Goal: Check status: Check status

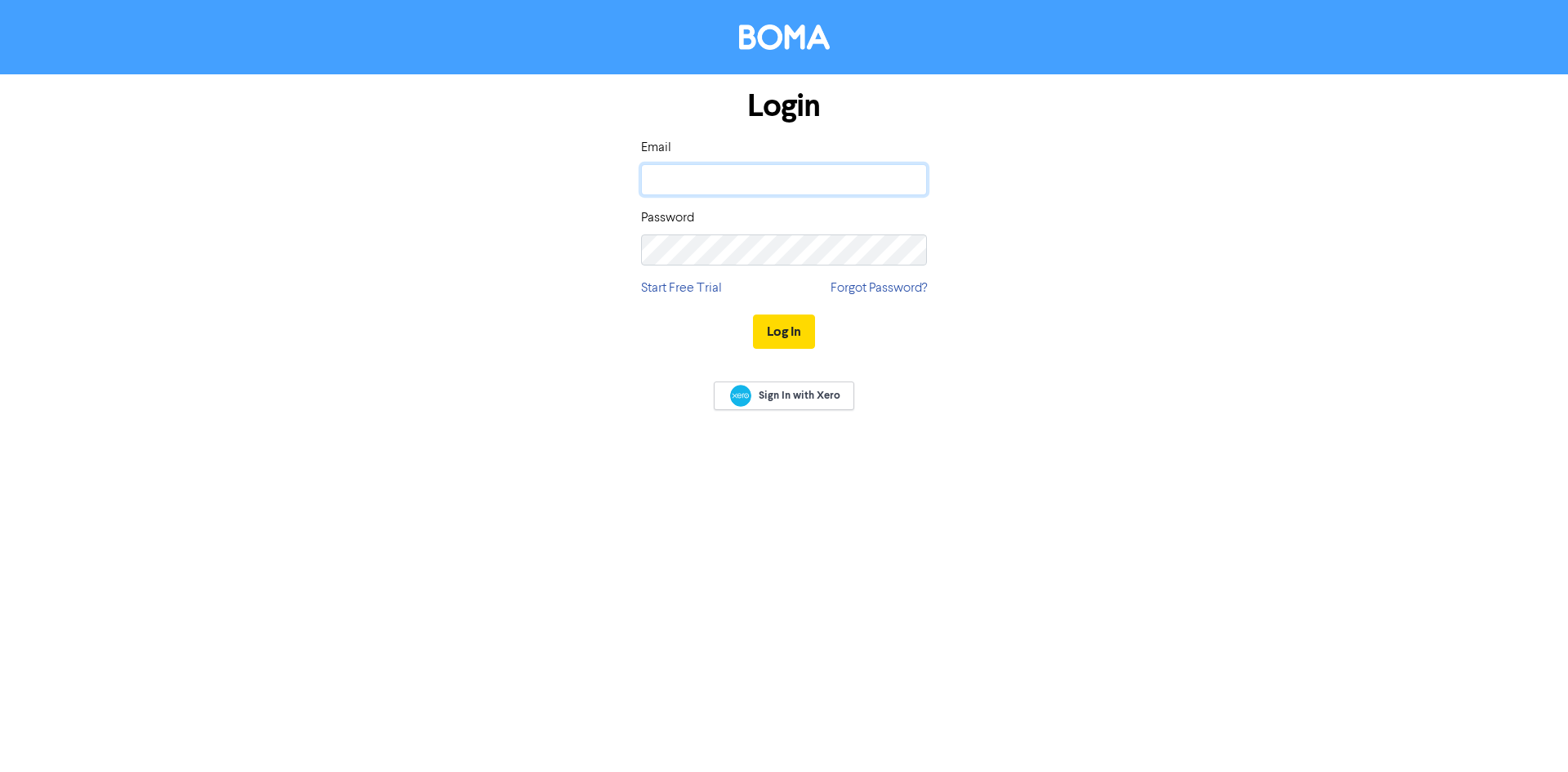
type input "cloud@srfg.com.au"
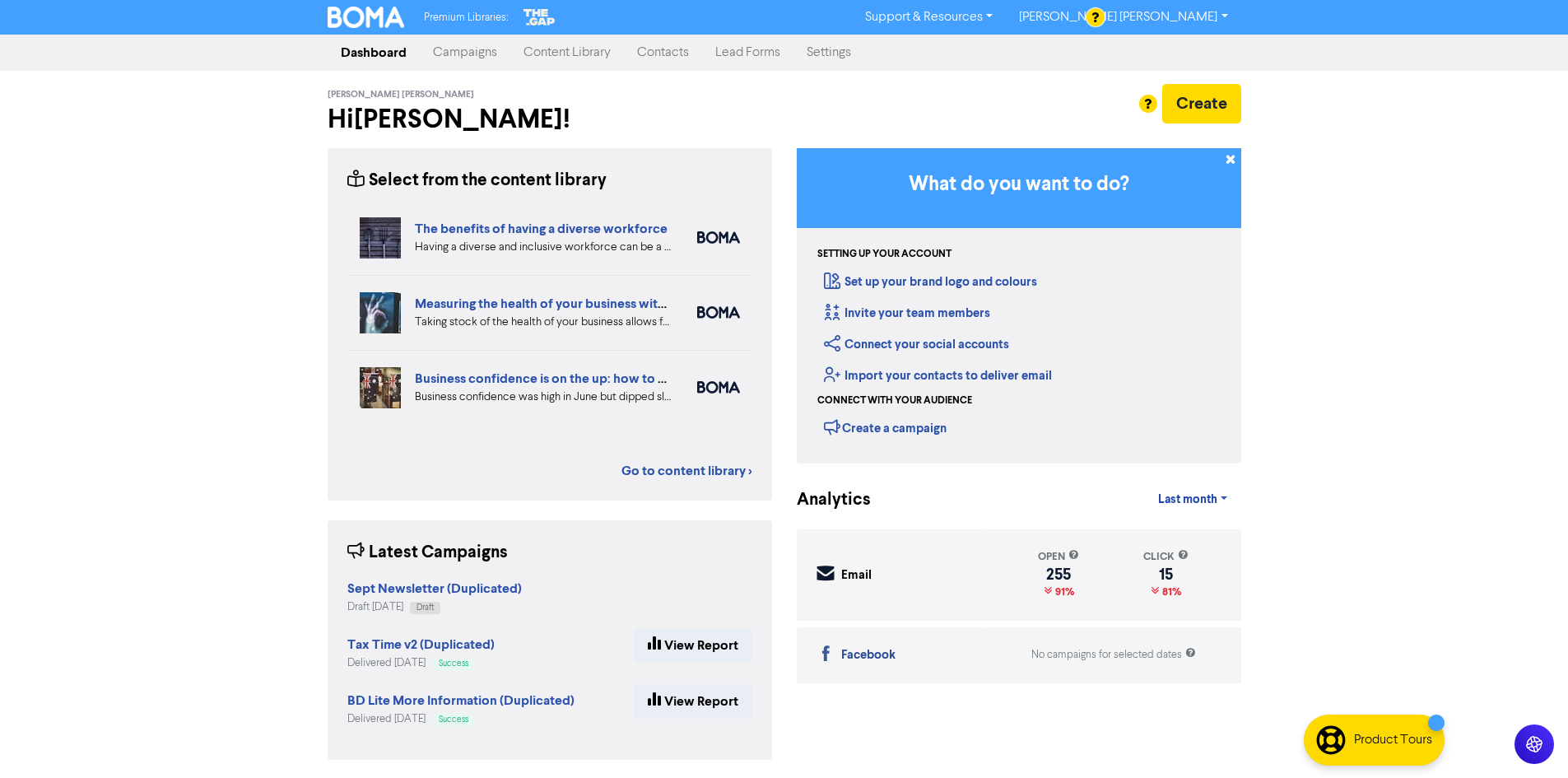
drag, startPoint x: 574, startPoint y: 47, endPoint x: 587, endPoint y: 70, distance: 26.4
click at [574, 47] on link "Content Library" at bounding box center [567, 52] width 113 height 33
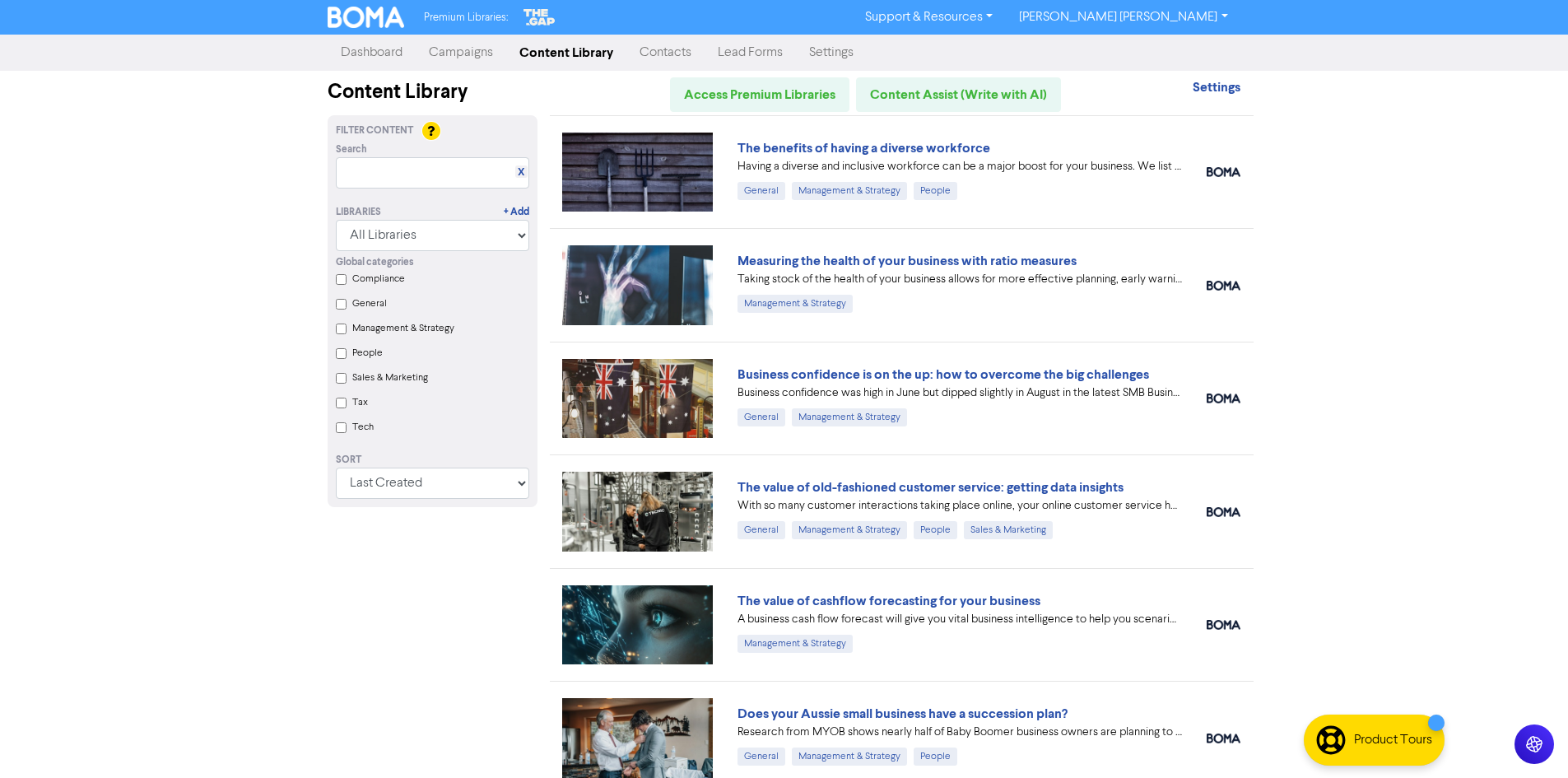
click at [456, 56] on link "Campaigns" at bounding box center [460, 52] width 90 height 33
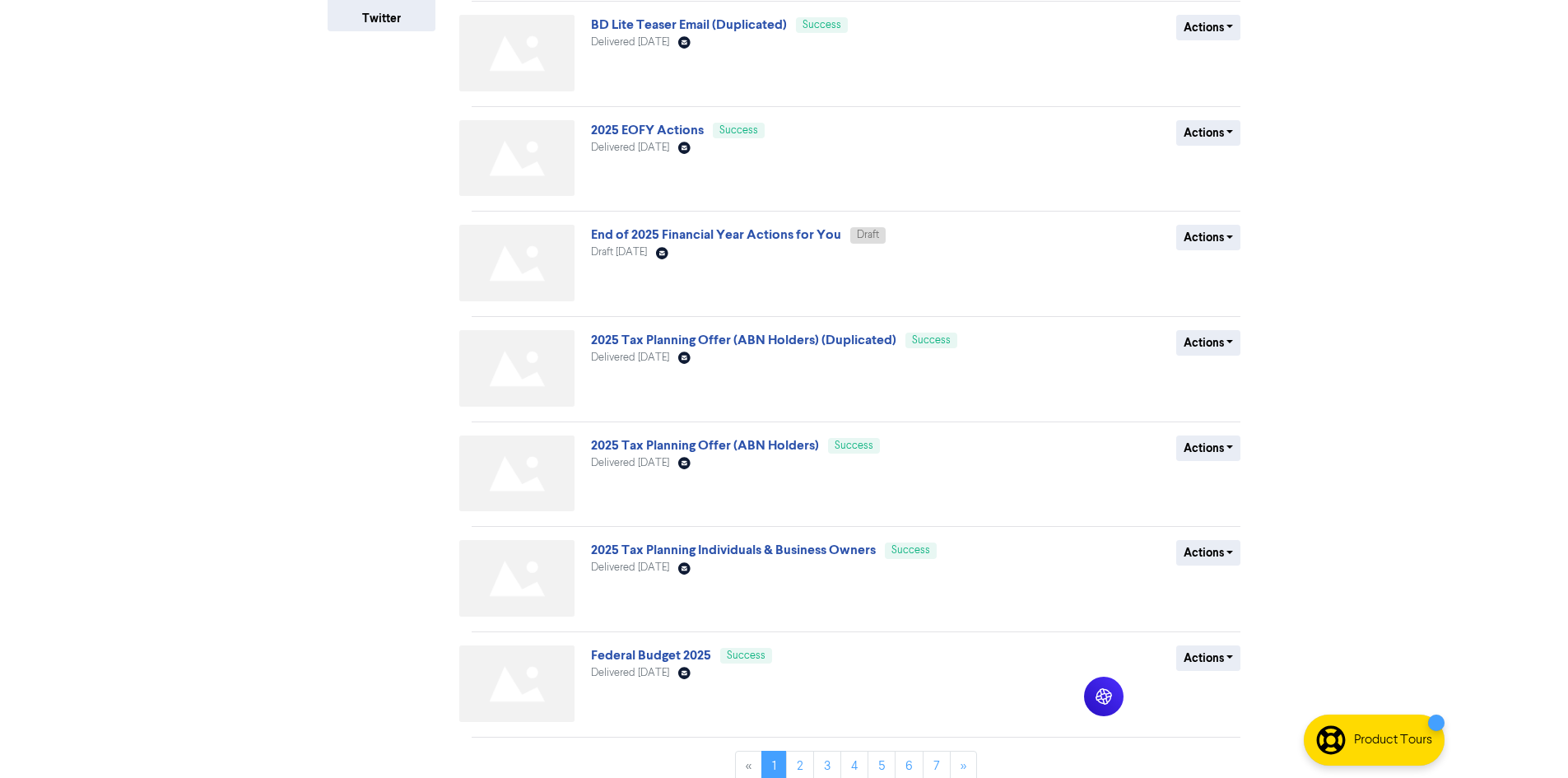
scroll to position [452, 0]
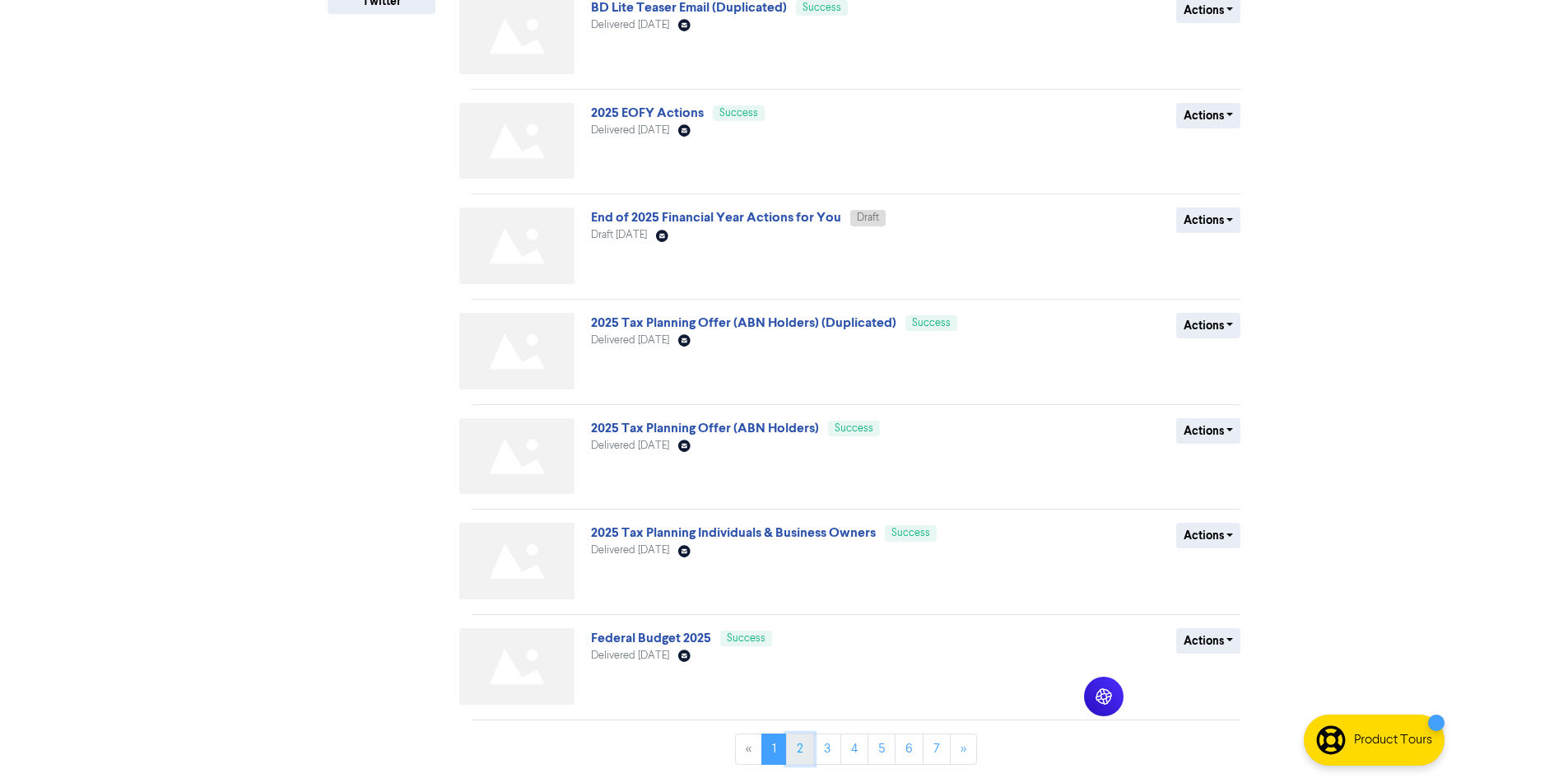
click at [793, 749] on link "2" at bounding box center [800, 749] width 28 height 31
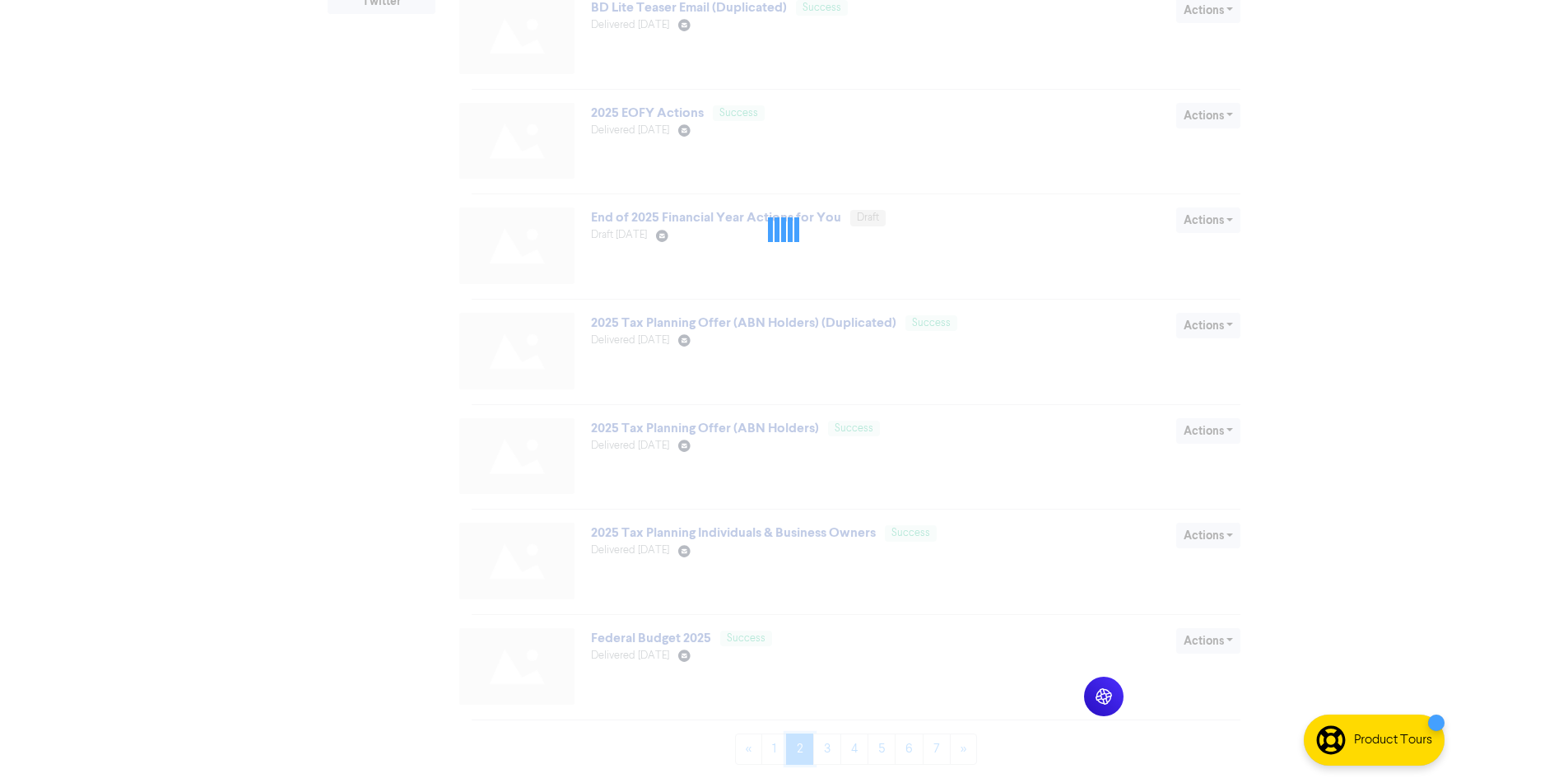
scroll to position [0, 0]
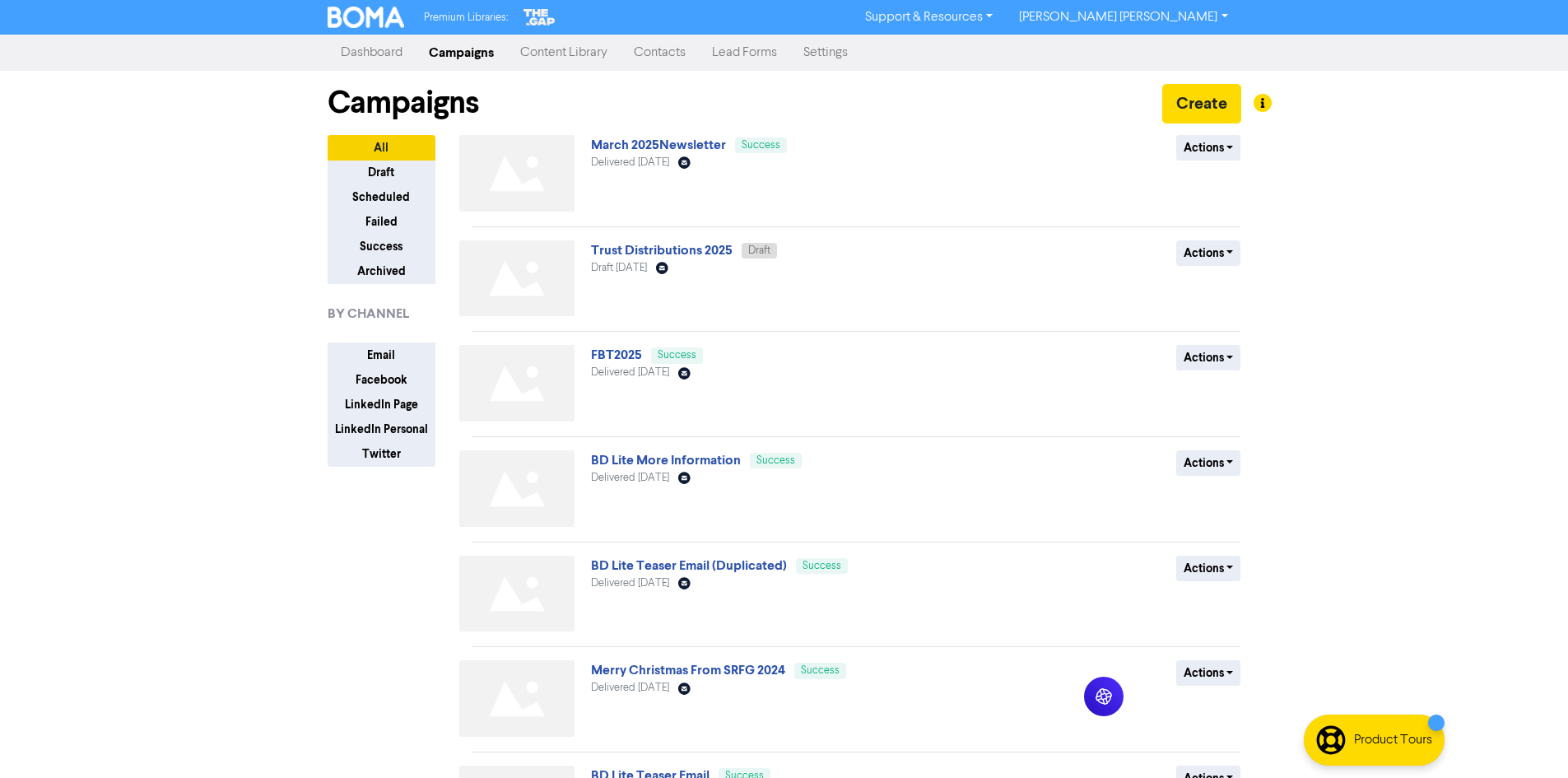
click at [112, 533] on div "Premium Libraries: Support & Resources Video Tutorials FAQ & Guides Marketing E…" at bounding box center [784, 389] width 1568 height 778
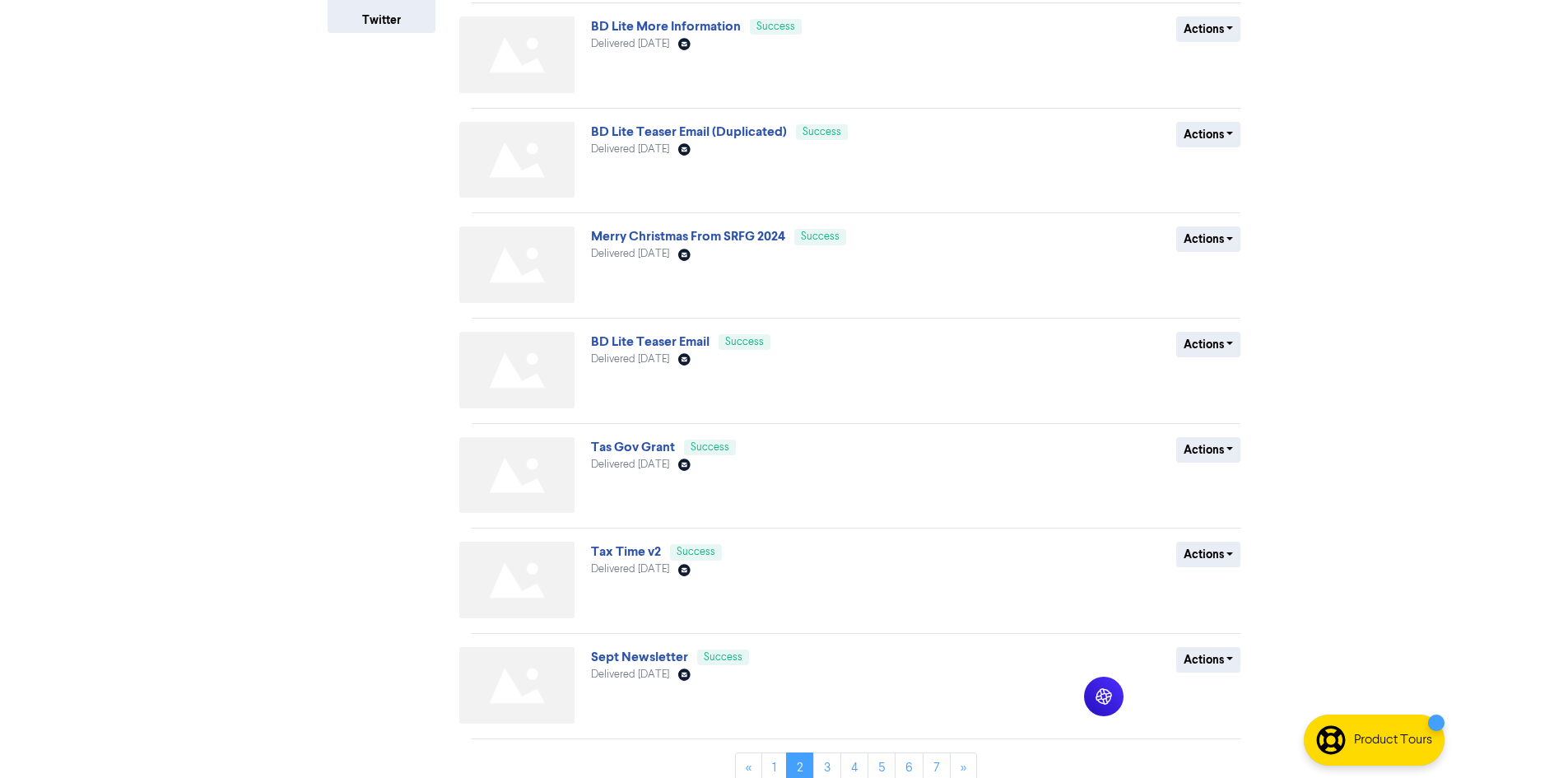
scroll to position [452, 0]
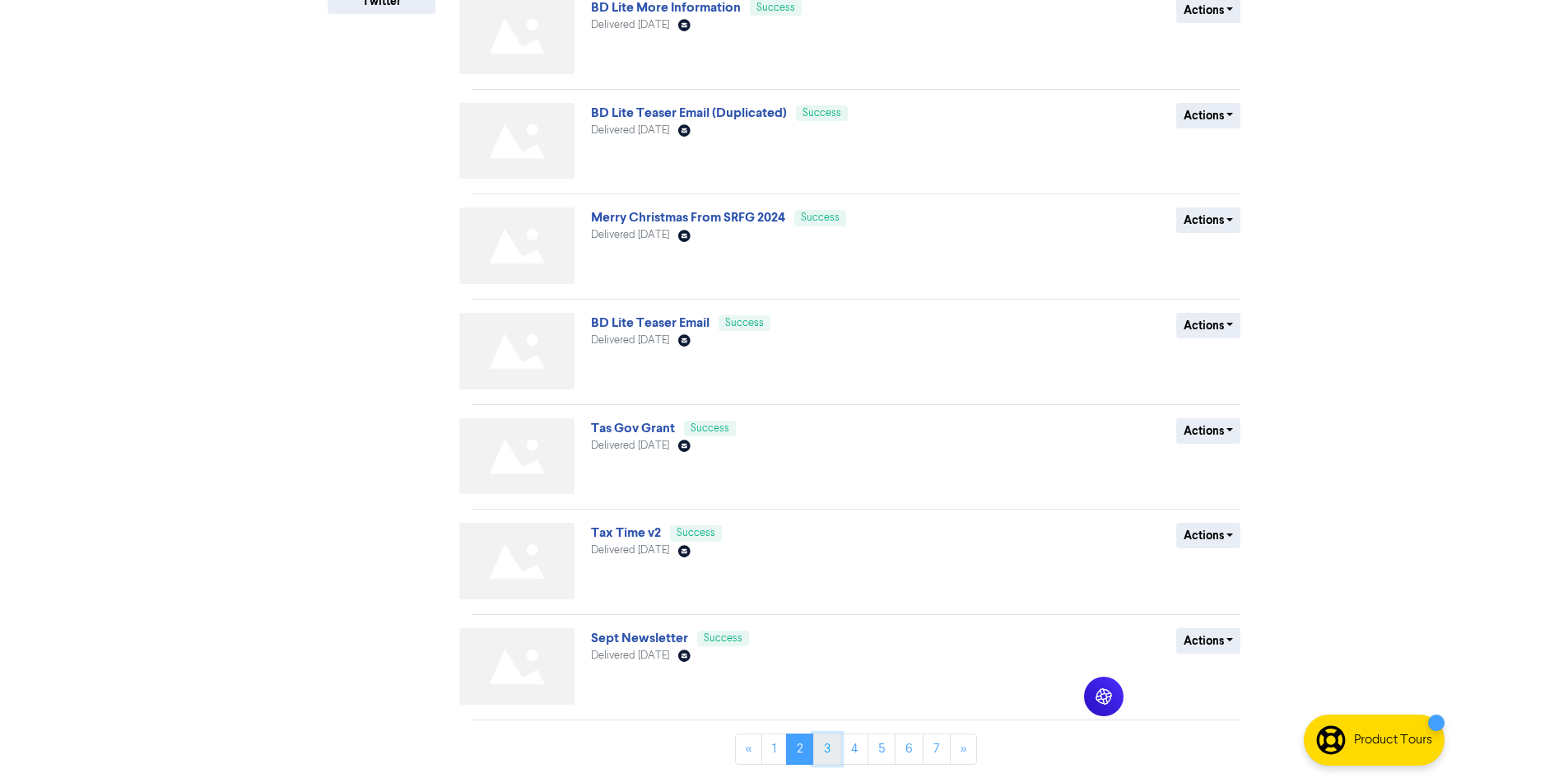
click at [831, 753] on link "3" at bounding box center [827, 749] width 28 height 31
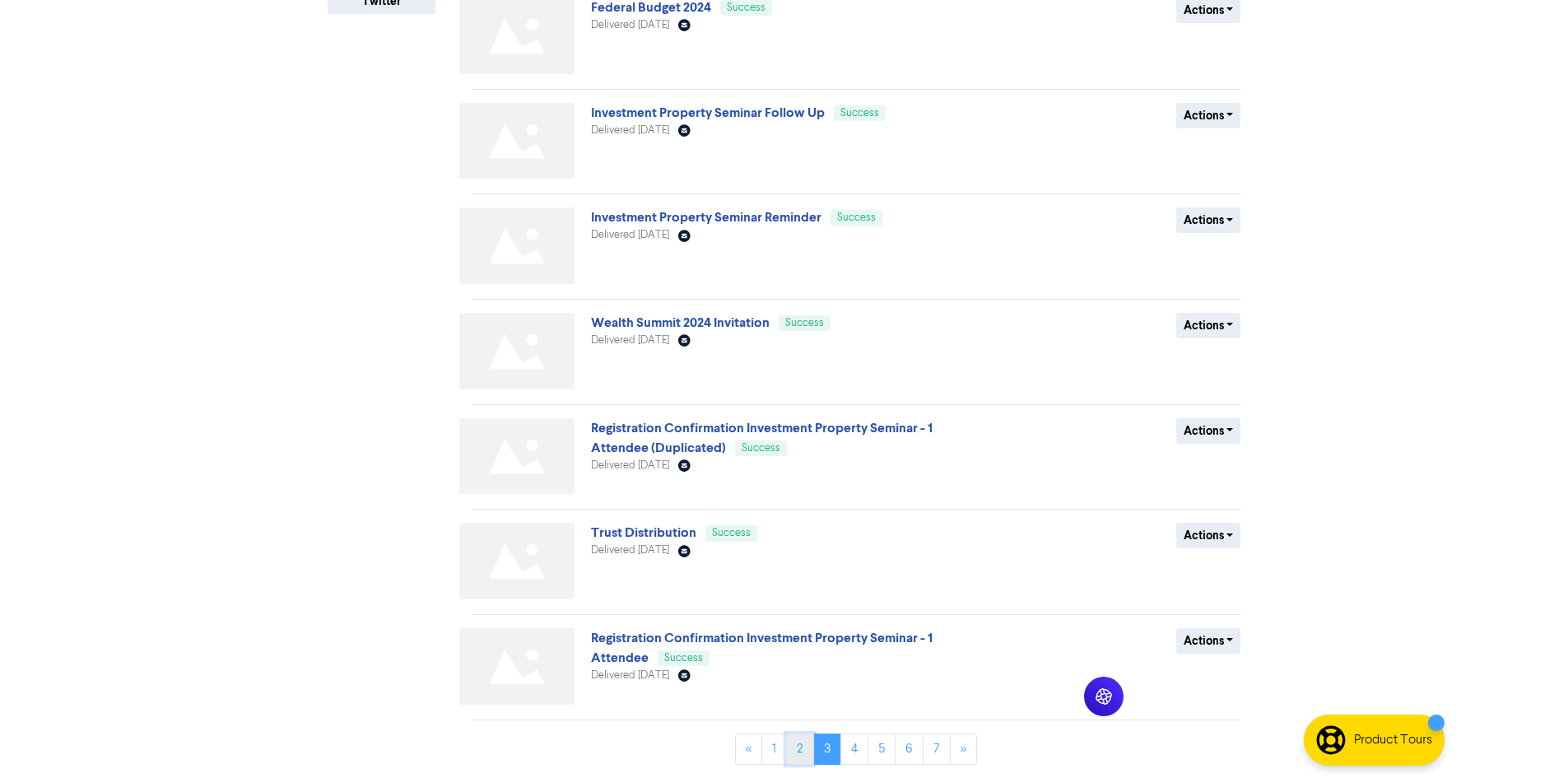
click at [805, 738] on link "2" at bounding box center [800, 749] width 28 height 31
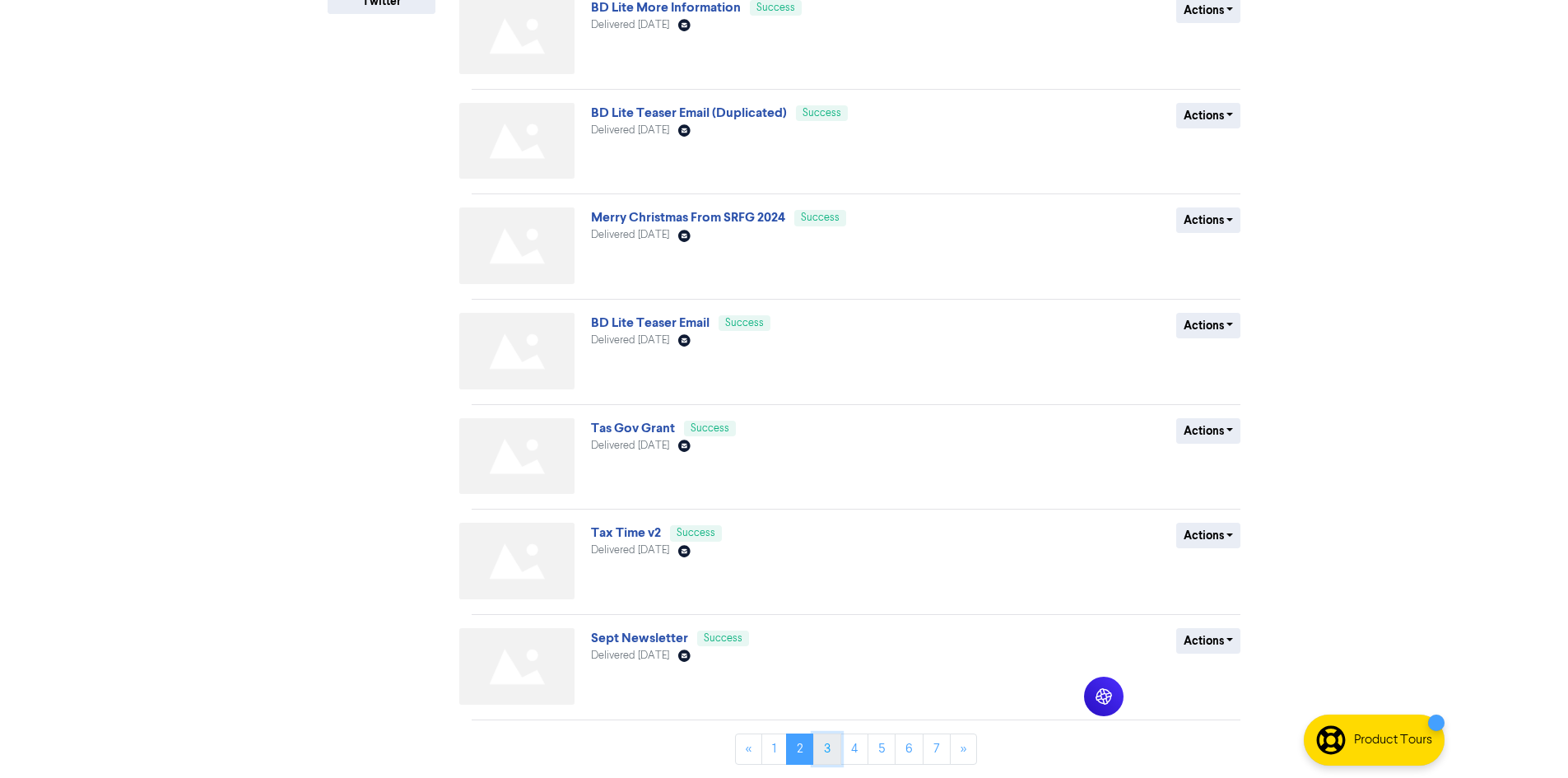
click at [825, 751] on link "3" at bounding box center [827, 749] width 28 height 31
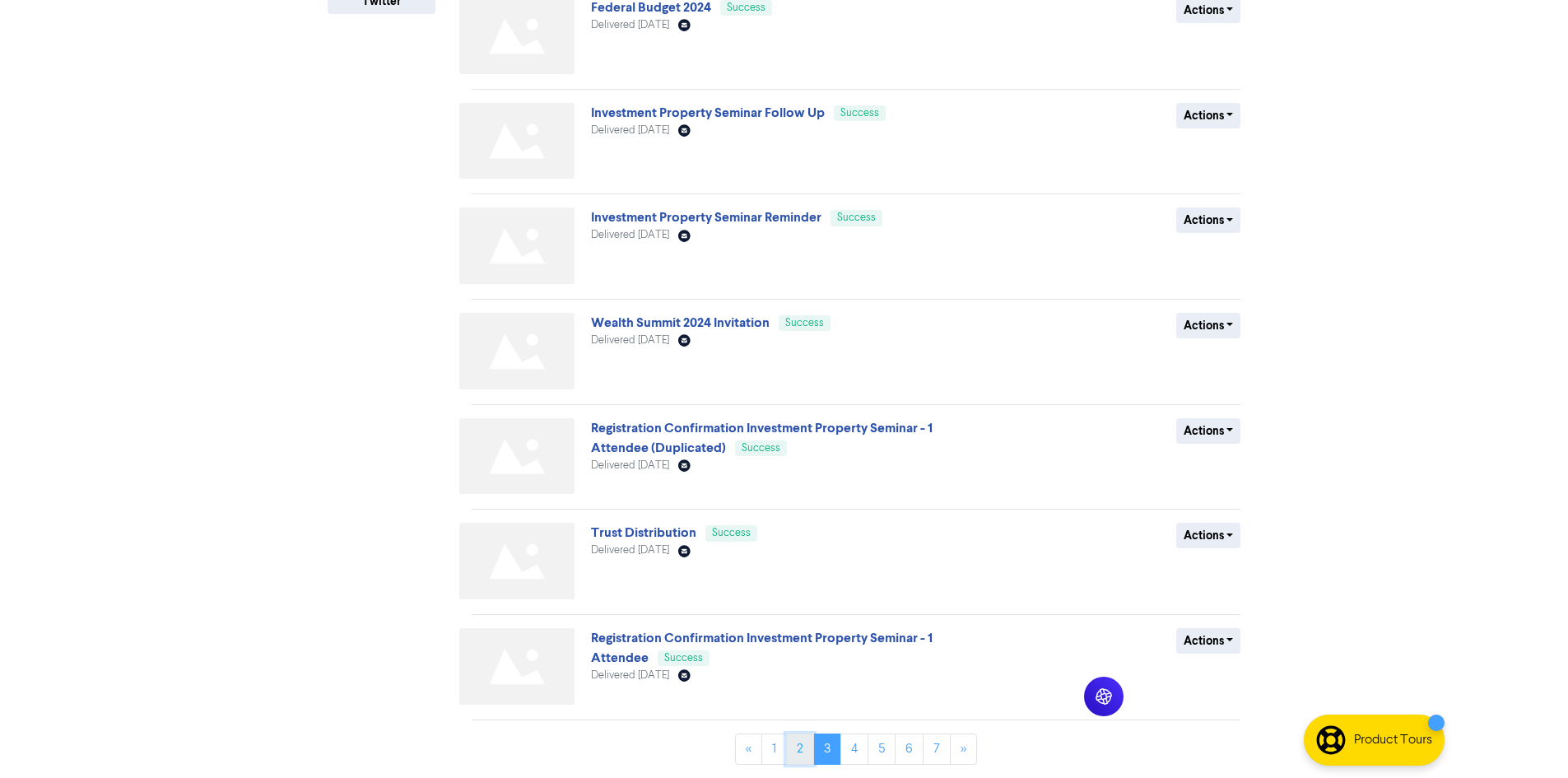
click at [804, 747] on link "2" at bounding box center [800, 749] width 28 height 31
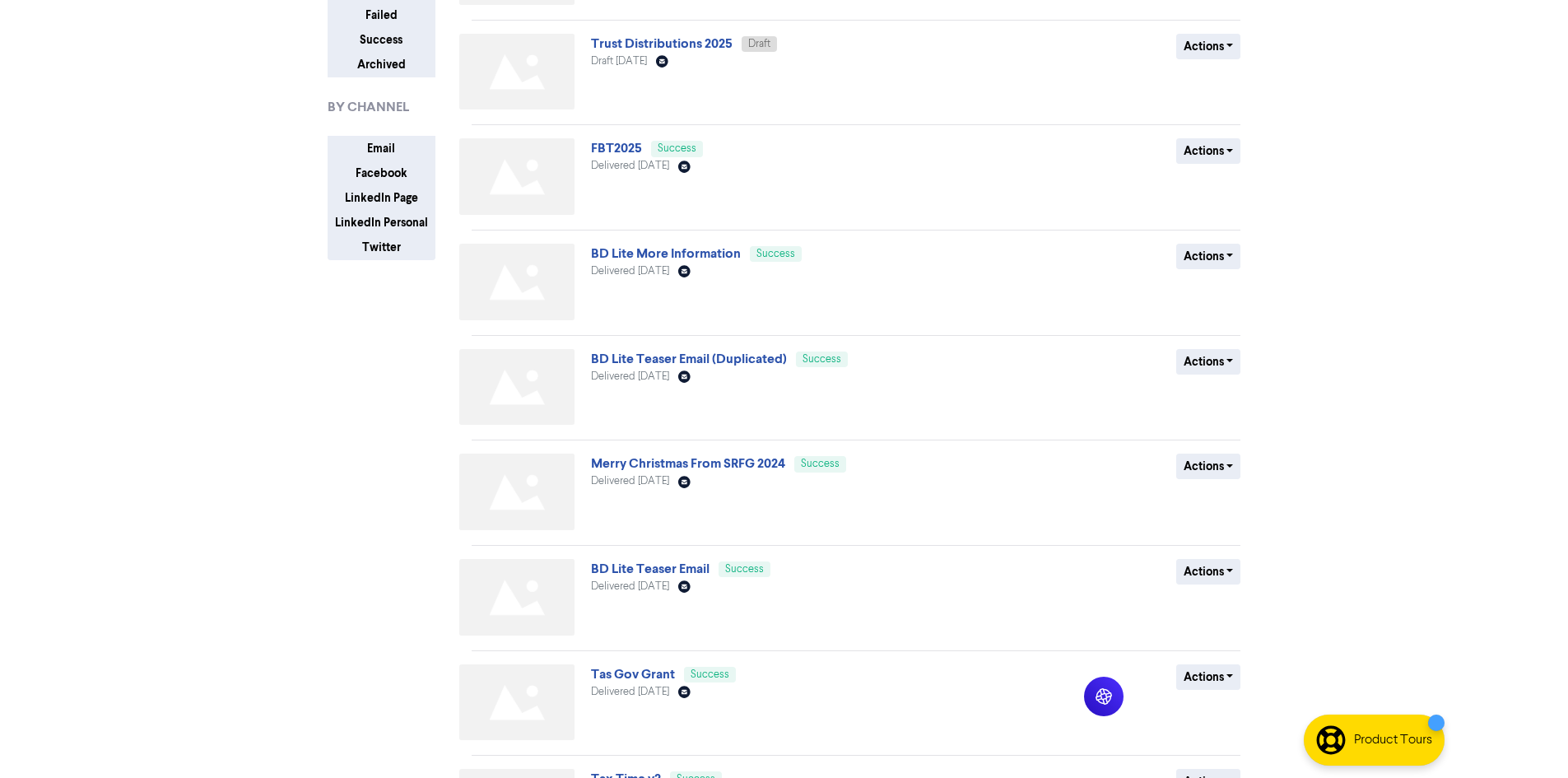
scroll to position [205, 0]
drag, startPoint x: 301, startPoint y: 597, endPoint x: 282, endPoint y: 600, distance: 19.2
click at [301, 572] on html "Premium Libraries: Support & Resources Video Tutorials FAQ & Guides Marketing E…" at bounding box center [784, 183] width 1568 height 778
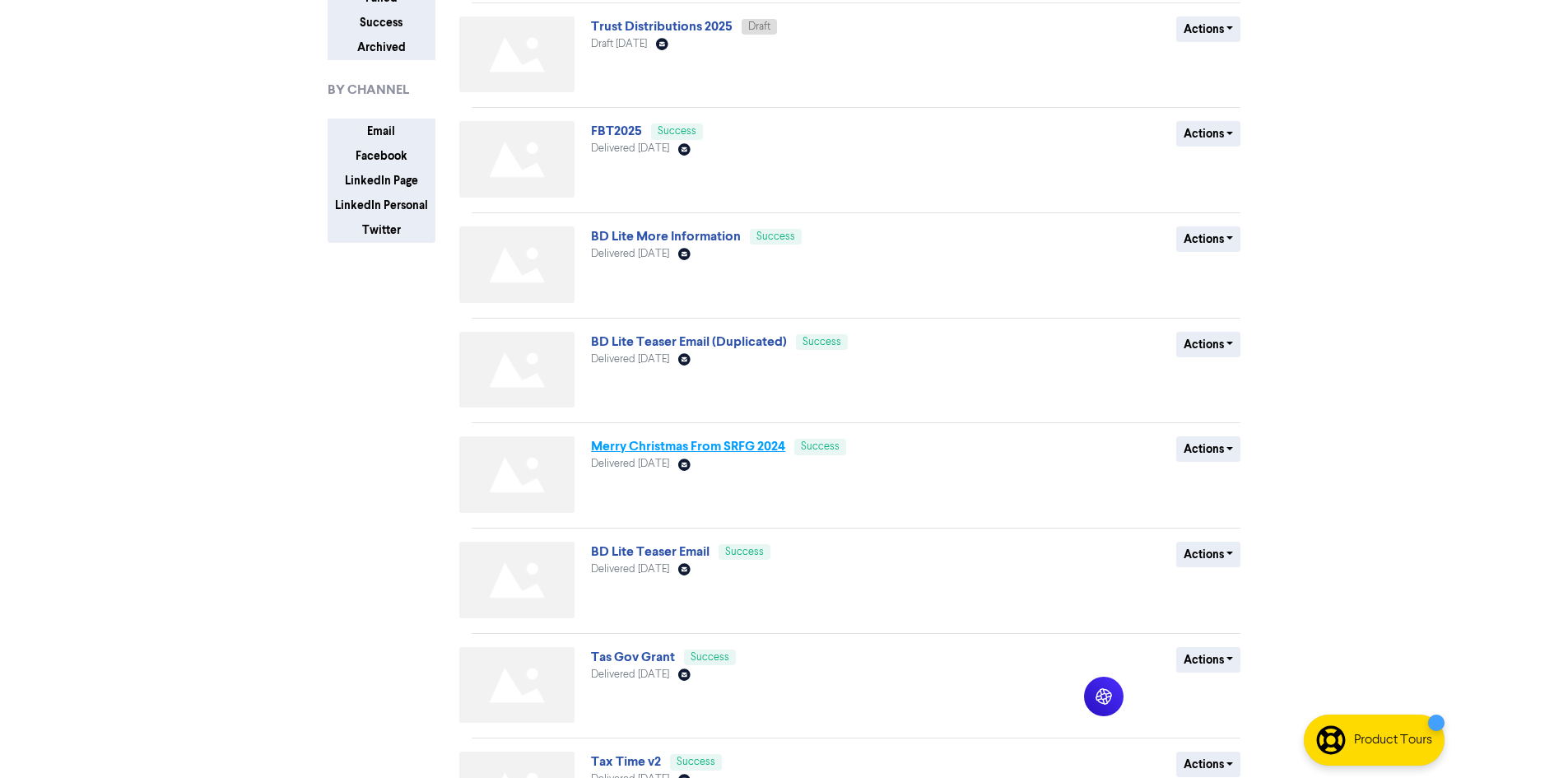
scroll to position [227, 0]
click at [348, 593] on div "All Draft Scheduled Failed Success Archived BY CHANNEL Email Facebook LinkedIn …" at bounding box center [392, 456] width 156 height 1096
click at [342, 588] on div "All Draft Scheduled Failed Success Archived BY CHANNEL Email Facebook LinkedIn …" at bounding box center [392, 456] width 156 height 1096
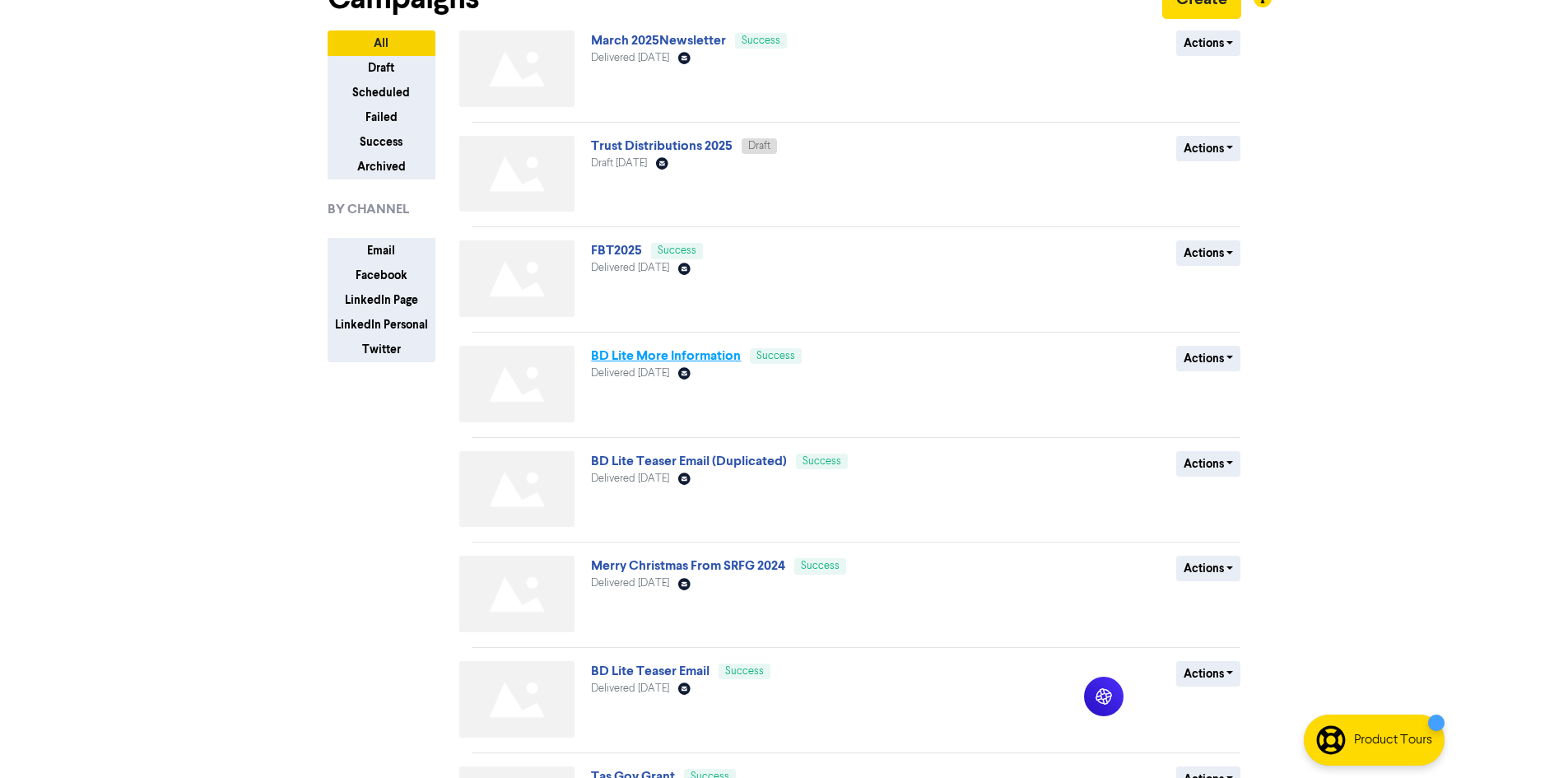
scroll to position [103, 0]
drag, startPoint x: 306, startPoint y: 545, endPoint x: 300, endPoint y: 538, distance: 9.2
click at [305, 543] on div "Premium Libraries: Support & Resources Video Tutorials FAQ & Guides Marketing E…" at bounding box center [784, 286] width 1568 height 778
click at [300, 539] on div "Premium Libraries: Support & Resources Video Tutorials FAQ & Guides Marketing E…" at bounding box center [784, 286] width 1568 height 778
click at [288, 534] on div "Premium Libraries: Support & Resources Video Tutorials FAQ & Guides Marketing E…" at bounding box center [784, 286] width 1568 height 778
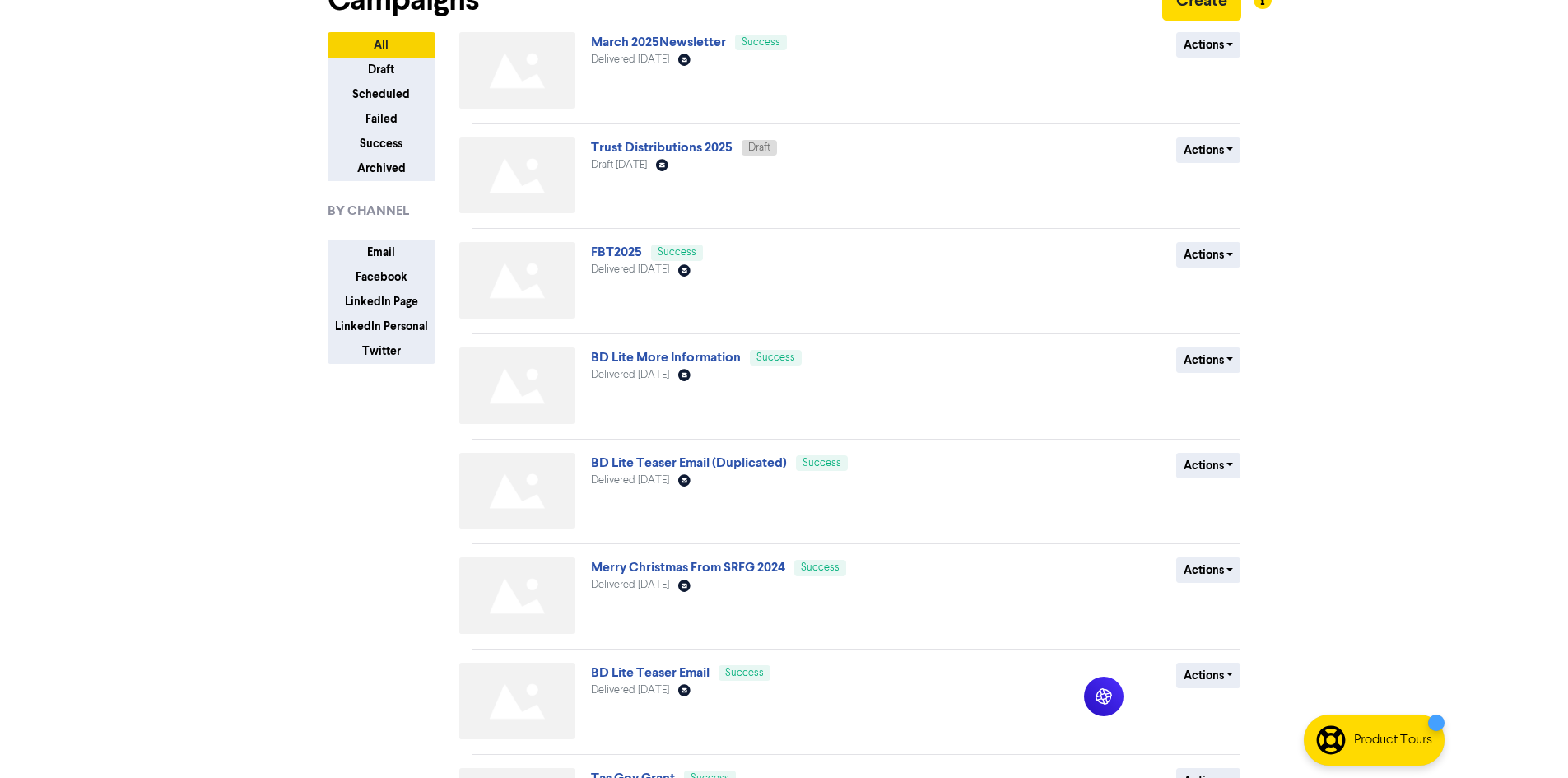
click at [278, 534] on div "Premium Libraries: Support & Resources Video Tutorials FAQ & Guides Marketing E…" at bounding box center [784, 286] width 1568 height 778
click at [206, 519] on div "Premium Libraries: Support & Resources Video Tutorials FAQ & Guides Marketing E…" at bounding box center [784, 286] width 1568 height 778
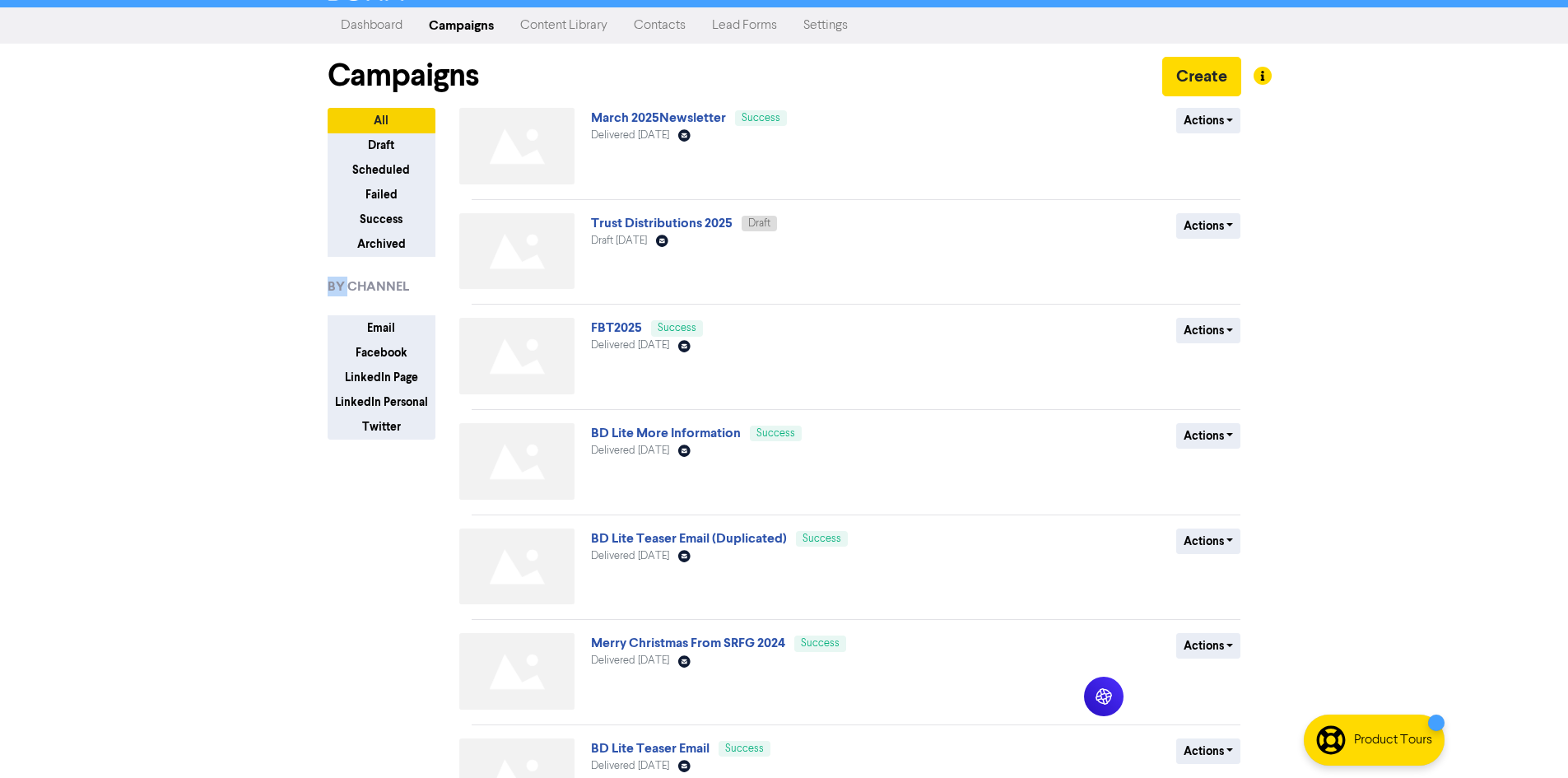
scroll to position [0, 0]
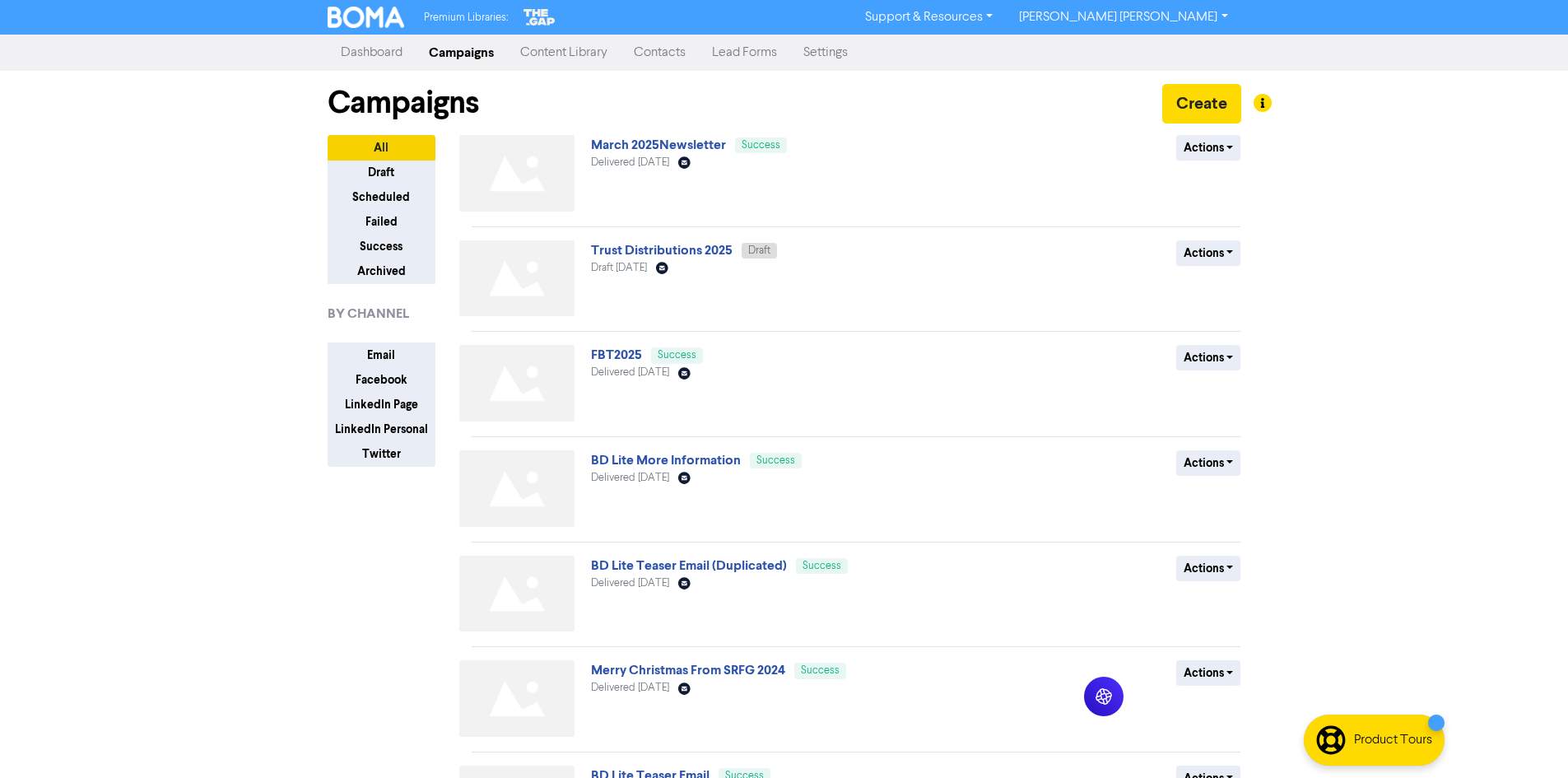
click at [120, 468] on div "Premium Libraries: Support & Resources Video Tutorials FAQ & Guides Marketing E…" at bounding box center [784, 389] width 1568 height 778
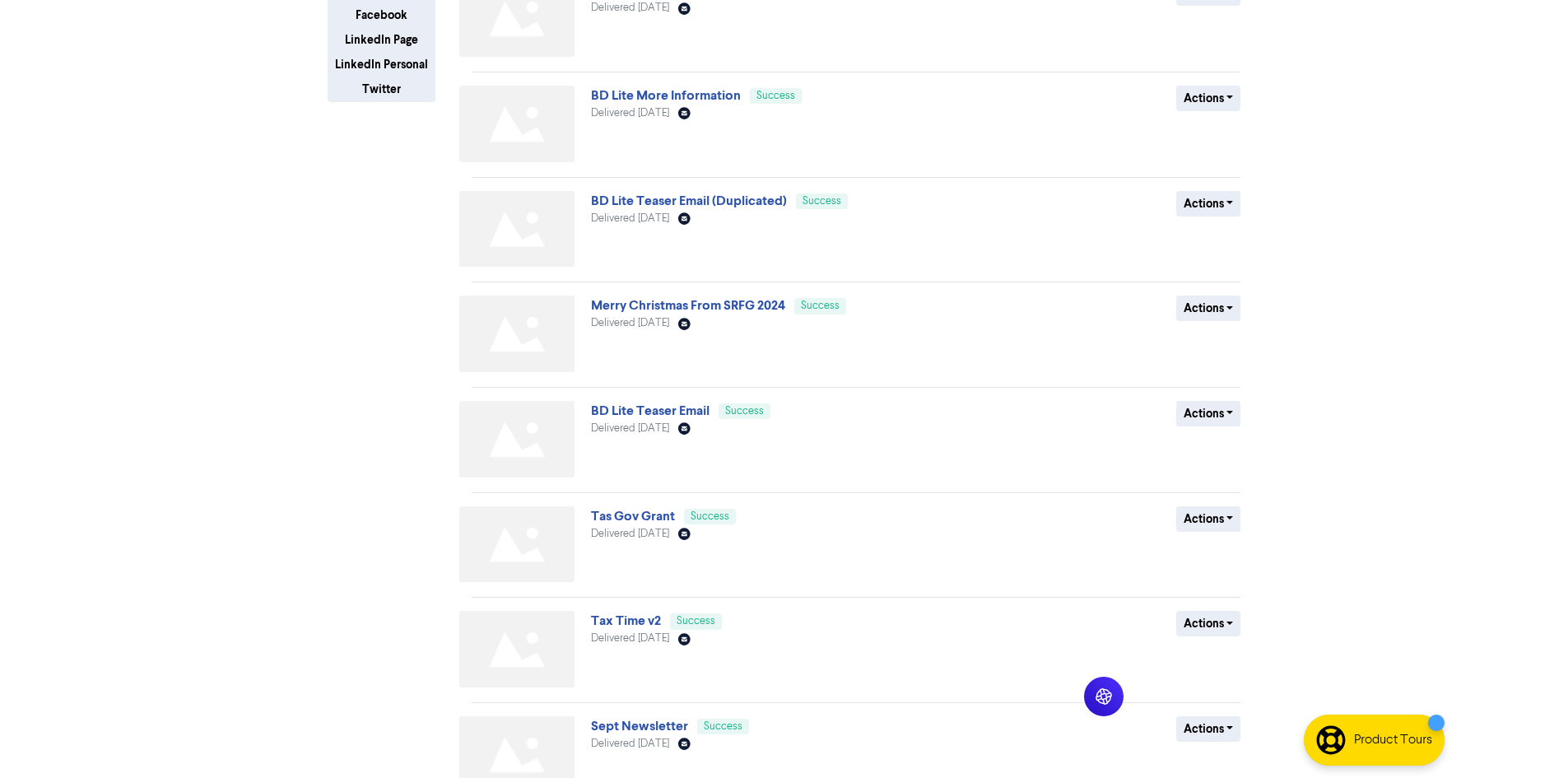
scroll to position [452, 0]
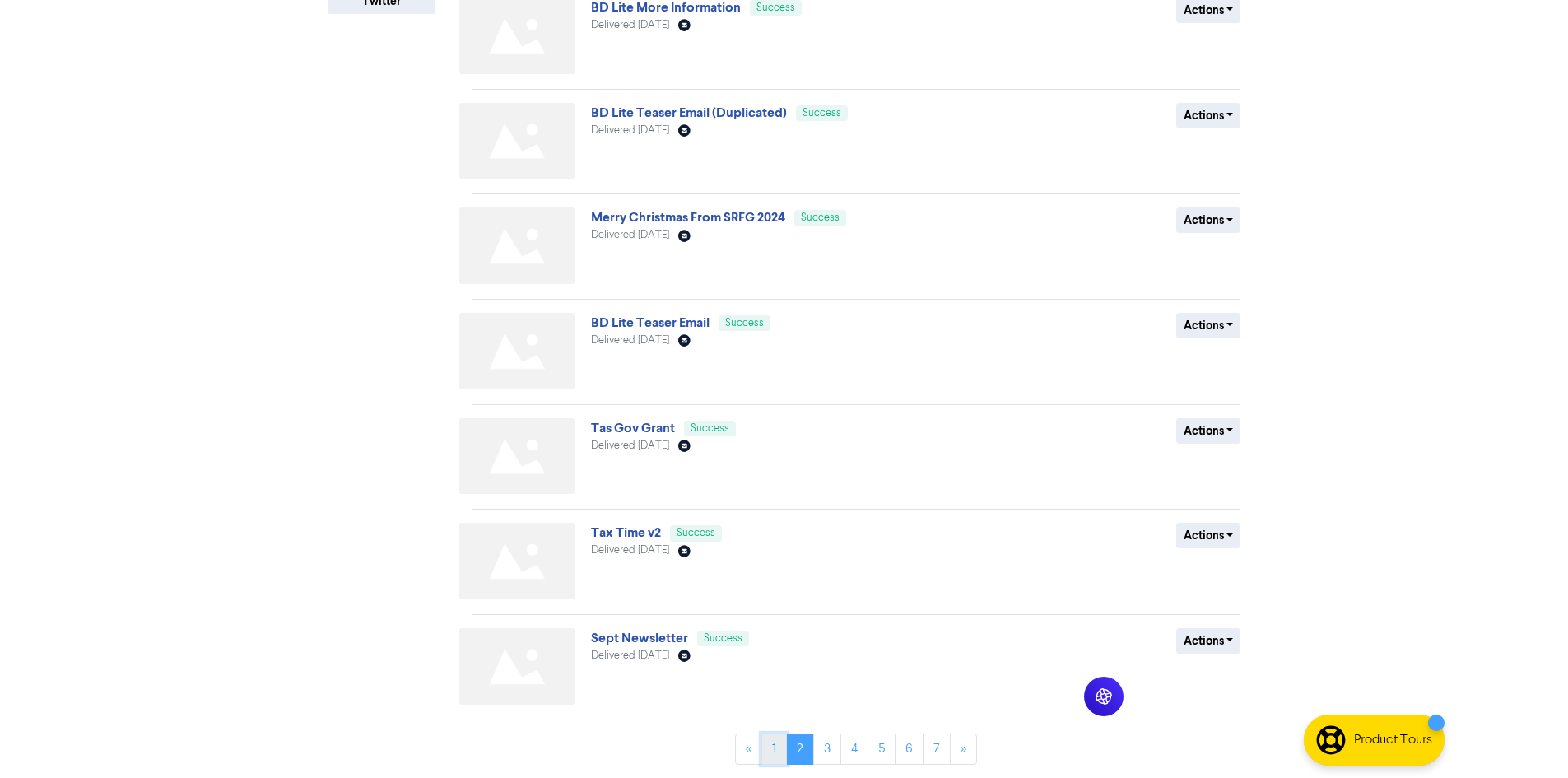
click at [765, 762] on link "1" at bounding box center [774, 749] width 25 height 31
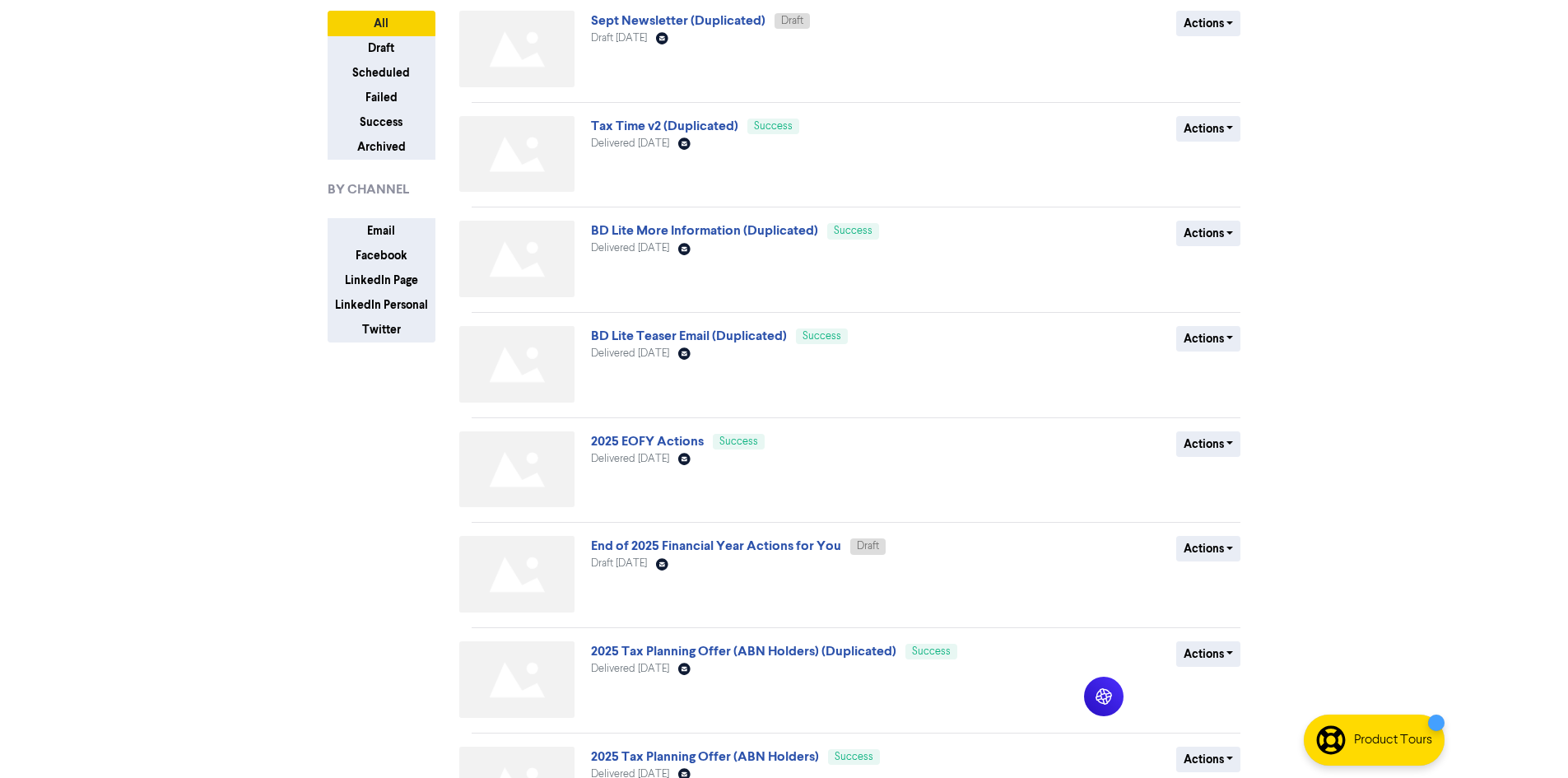
scroll to position [82, 0]
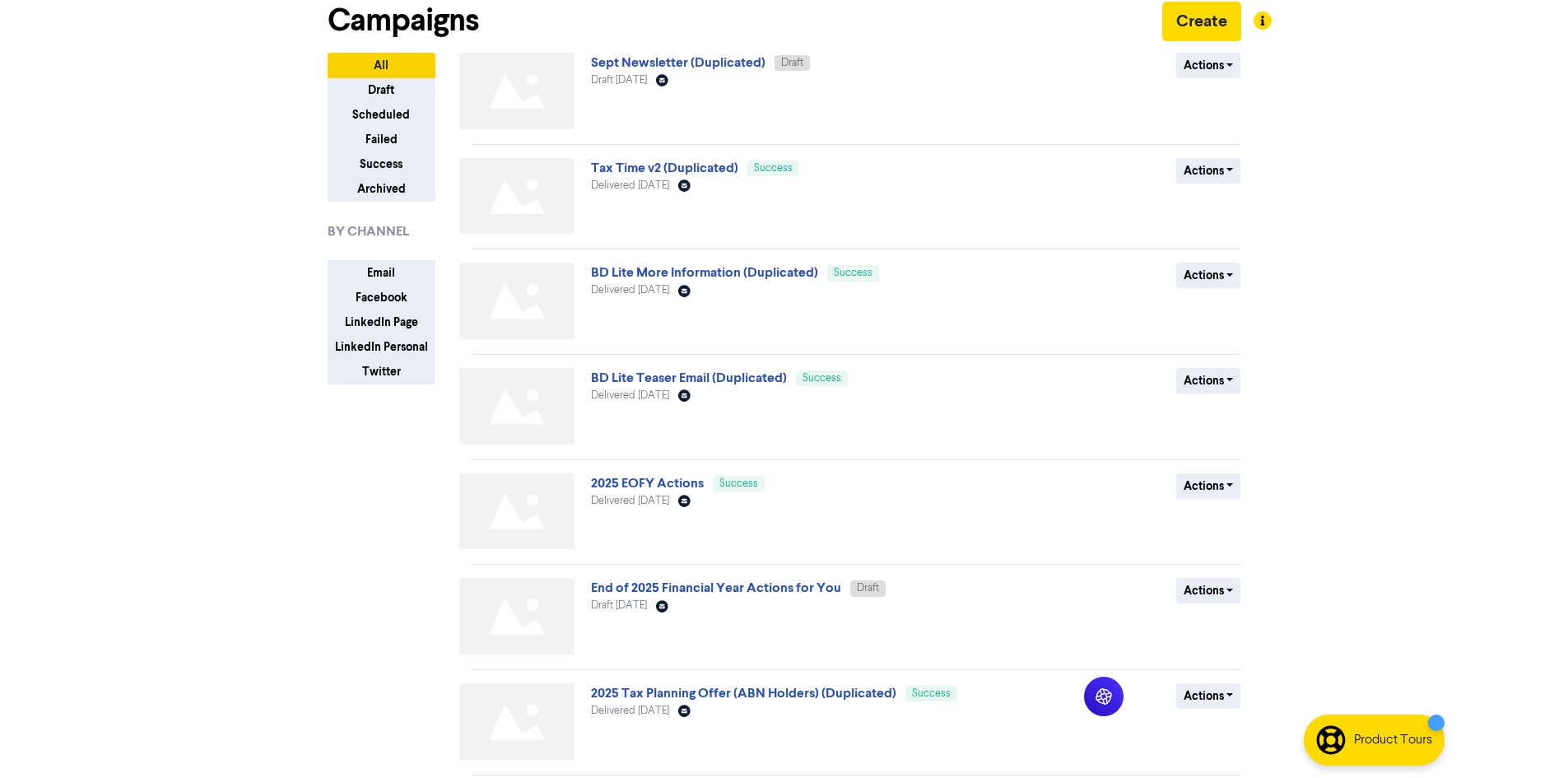
click at [225, 550] on div "Premium Libraries: Support & Resources Video Tutorials FAQ & Guides Marketing E…" at bounding box center [784, 306] width 1568 height 778
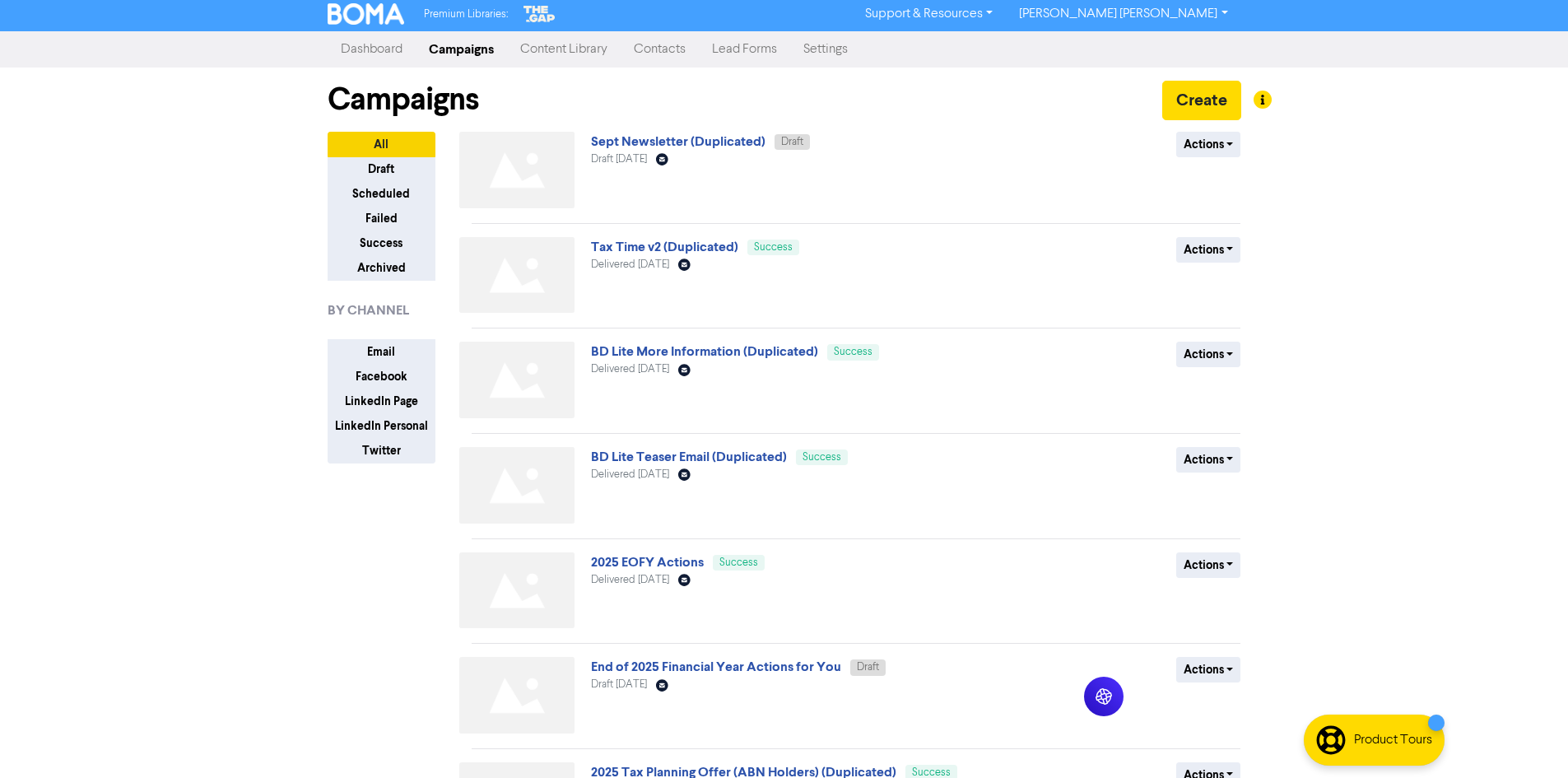
scroll to position [0, 0]
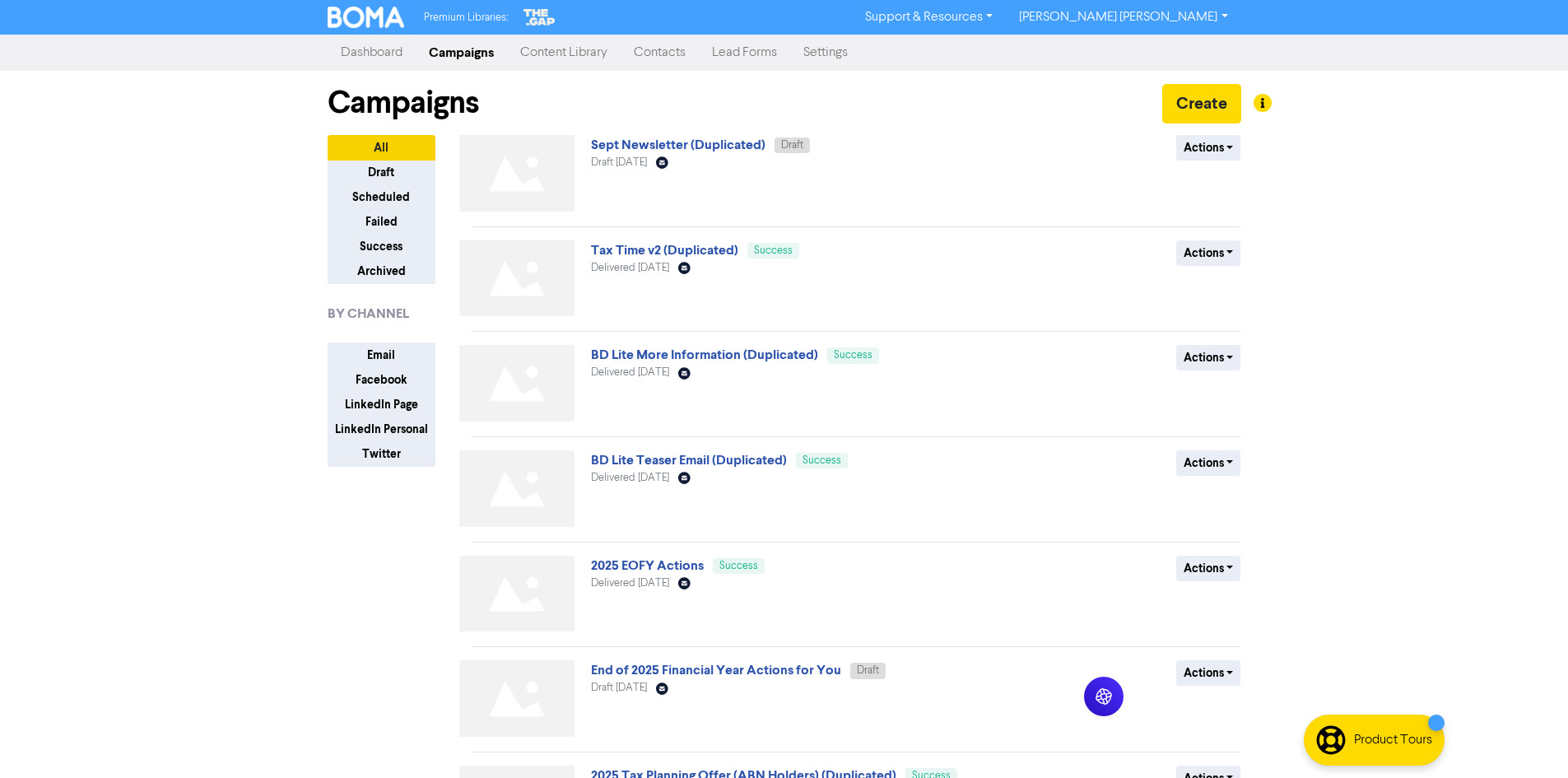
click at [204, 580] on div "Premium Libraries: Support & Resources Video Tutorials FAQ & Guides Marketing E…" at bounding box center [784, 389] width 1568 height 778
click at [226, 609] on div "Premium Libraries: Support & Resources Video Tutorials FAQ & Guides Marketing E…" at bounding box center [784, 389] width 1568 height 778
click at [226, 610] on div "Premium Libraries: Support & Resources Video Tutorials FAQ & Guides Marketing E…" at bounding box center [784, 389] width 1568 height 778
click at [218, 608] on div "Premium Libraries: Support & Resources Video Tutorials FAQ & Guides Marketing E…" at bounding box center [784, 389] width 1568 height 778
click at [118, 619] on div "Premium Libraries: Support & Resources Video Tutorials FAQ & Guides Marketing E…" at bounding box center [784, 389] width 1568 height 778
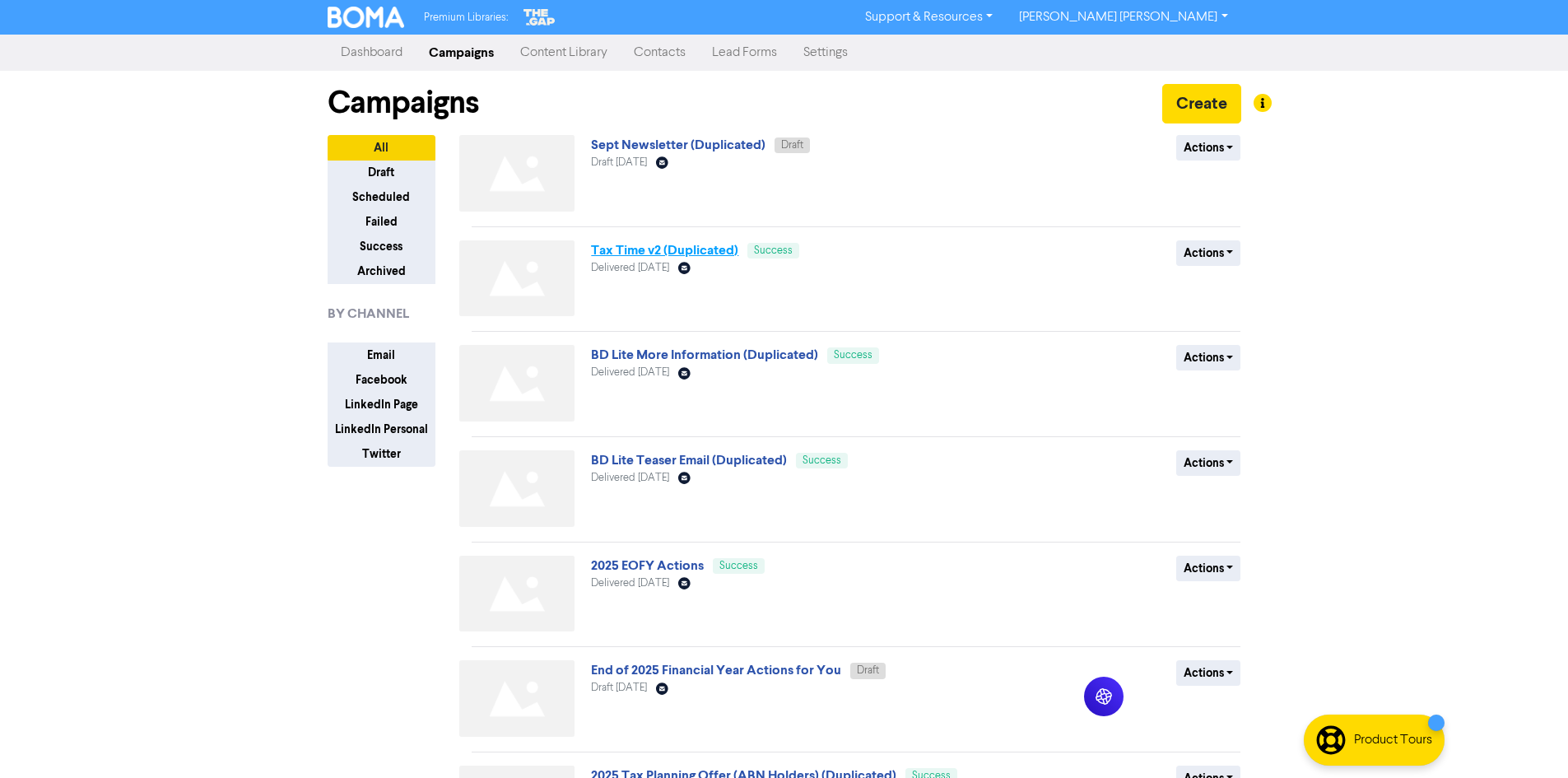
click at [672, 250] on link "Tax Time v2 (Duplicated)" at bounding box center [665, 250] width 147 height 16
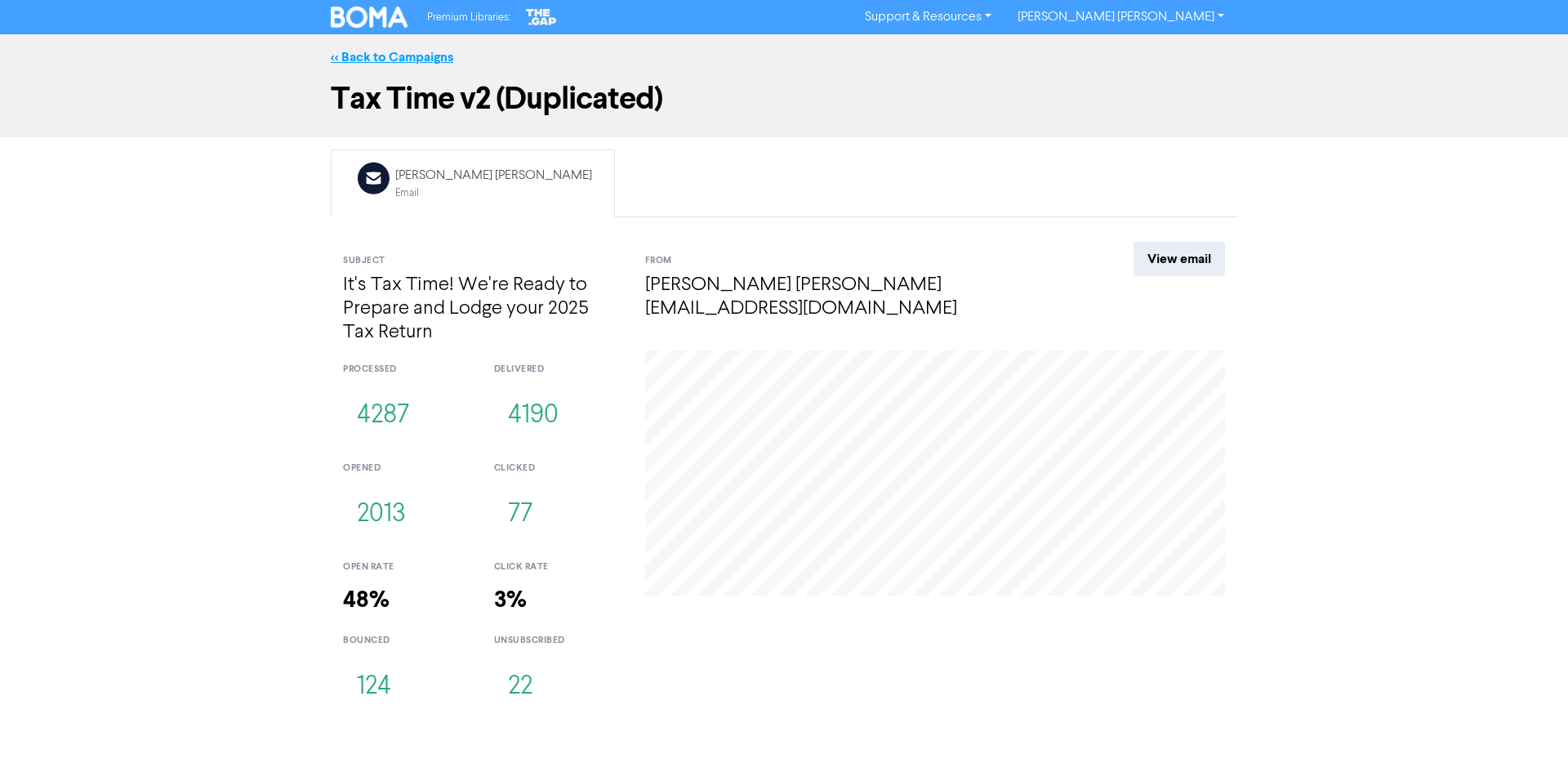
click at [431, 59] on link "<< Back to Campaigns" at bounding box center [391, 57] width 122 height 16
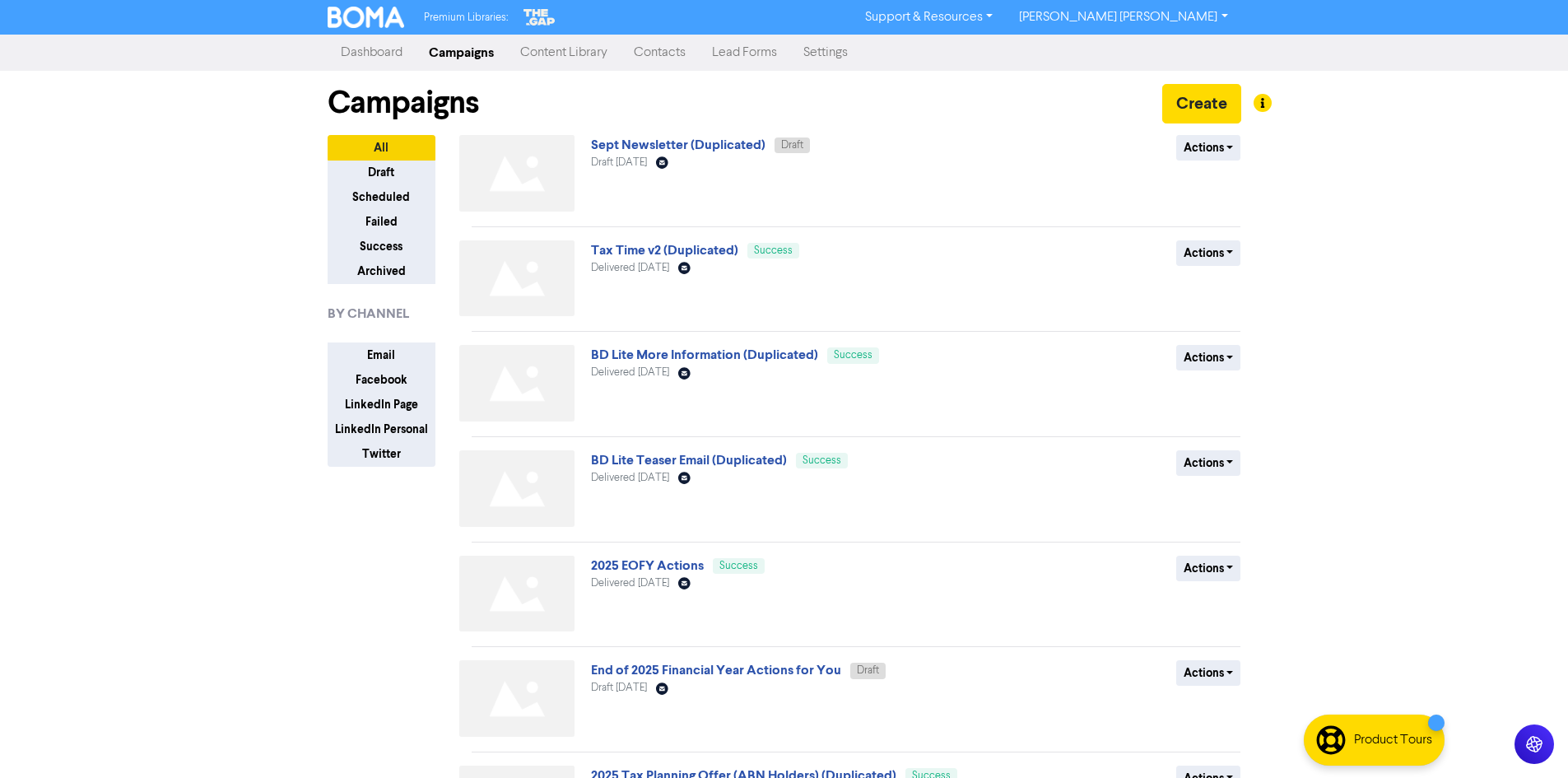
click at [220, 651] on div "Premium Libraries: Support & Resources Video Tutorials FAQ & Guides Marketing E…" at bounding box center [784, 389] width 1568 height 778
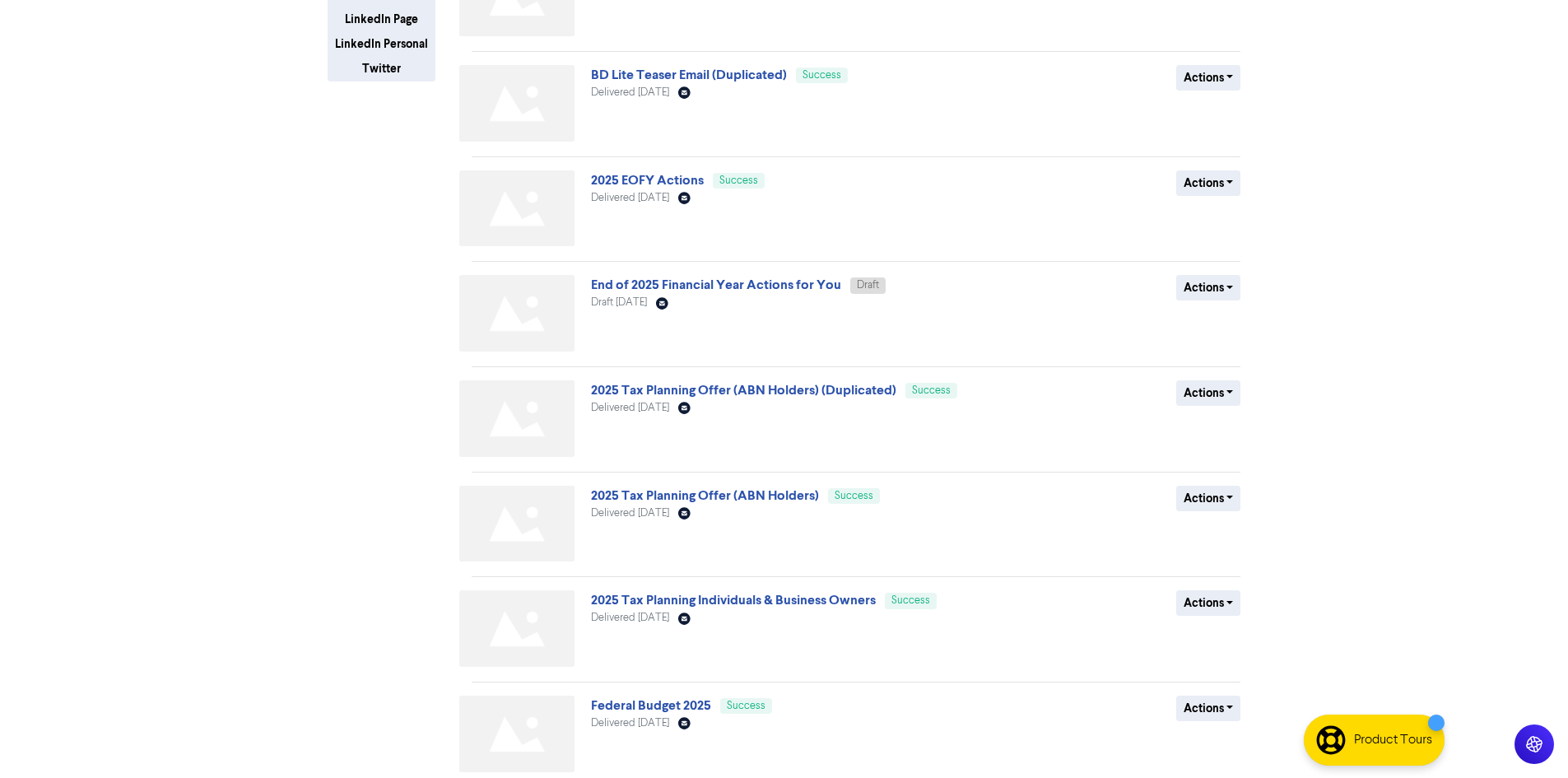
scroll to position [452, 0]
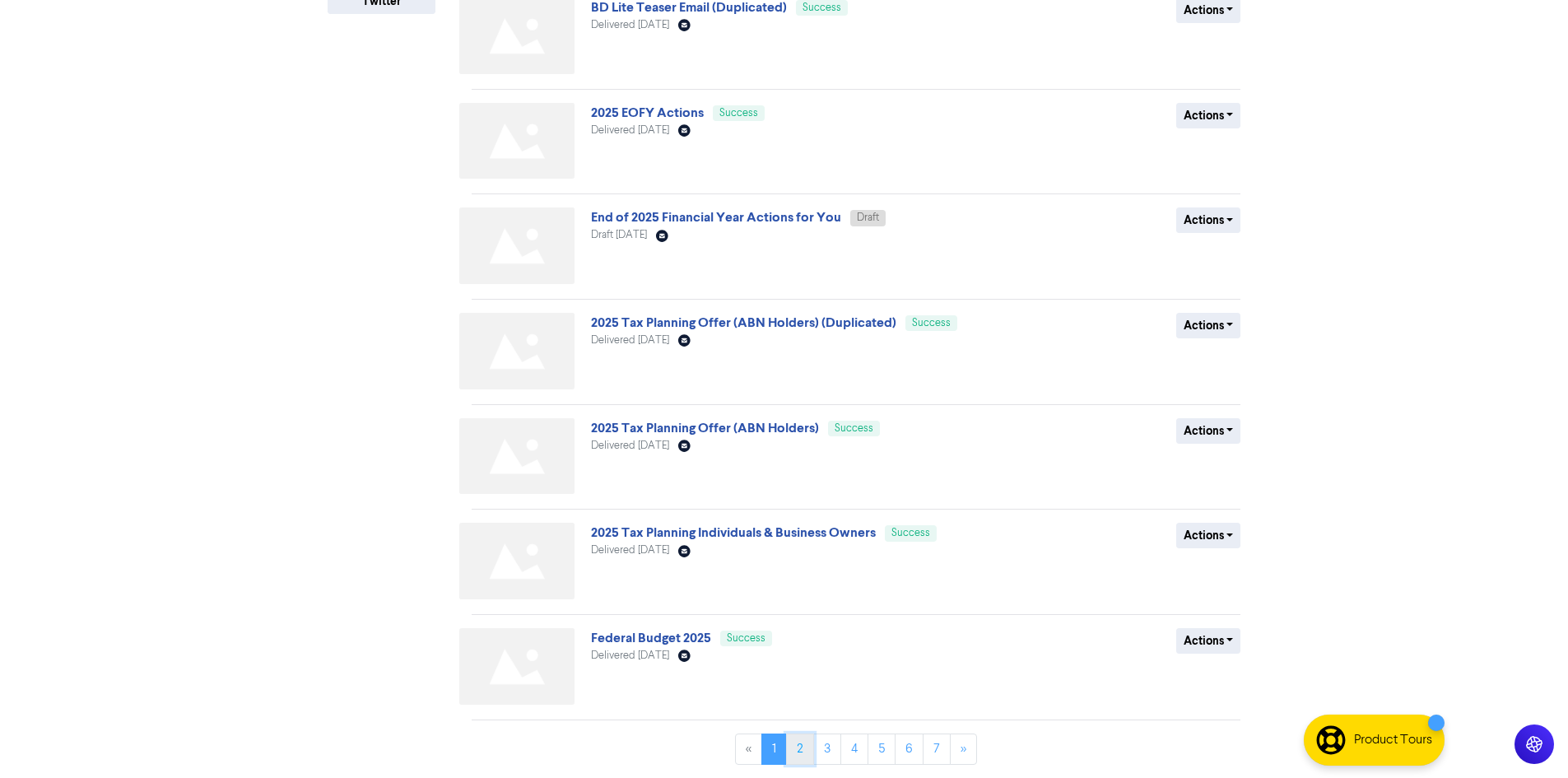
click at [798, 757] on link "2" at bounding box center [800, 749] width 28 height 31
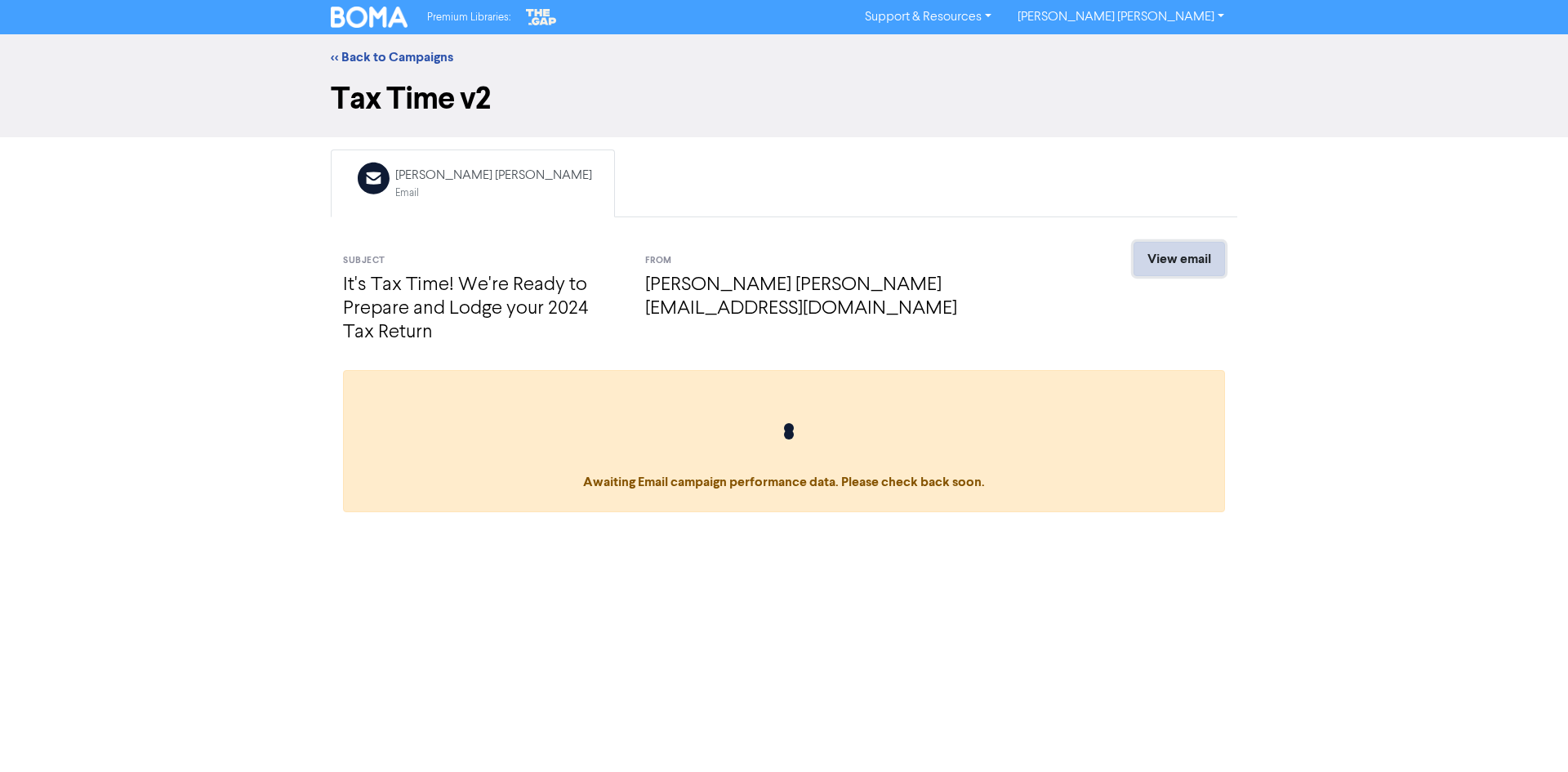
click at [1138, 255] on link "View email" at bounding box center [1179, 259] width 91 height 35
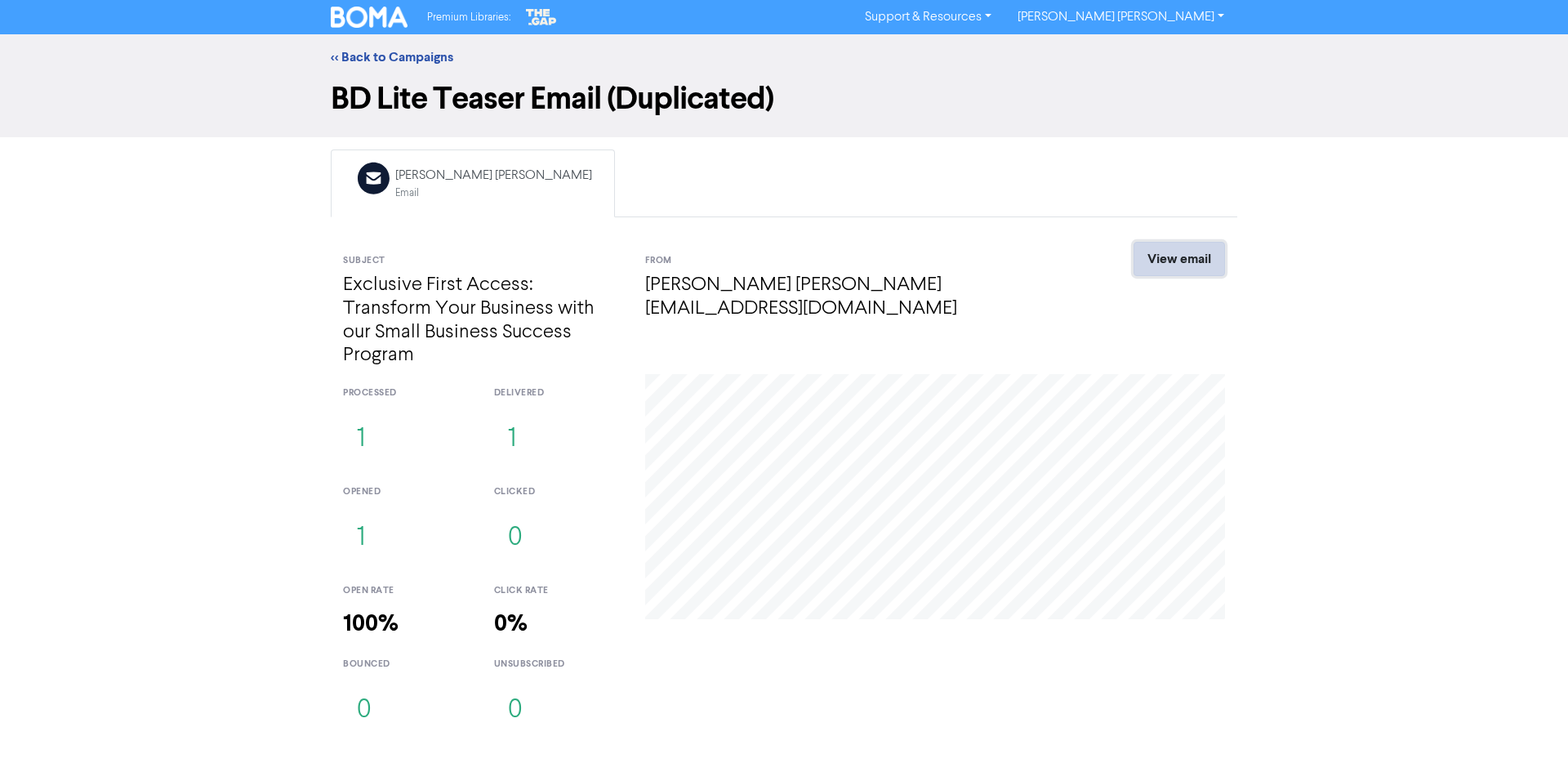
click at [1184, 253] on link "View email" at bounding box center [1179, 259] width 91 height 35
